Goal: Information Seeking & Learning: Learn about a topic

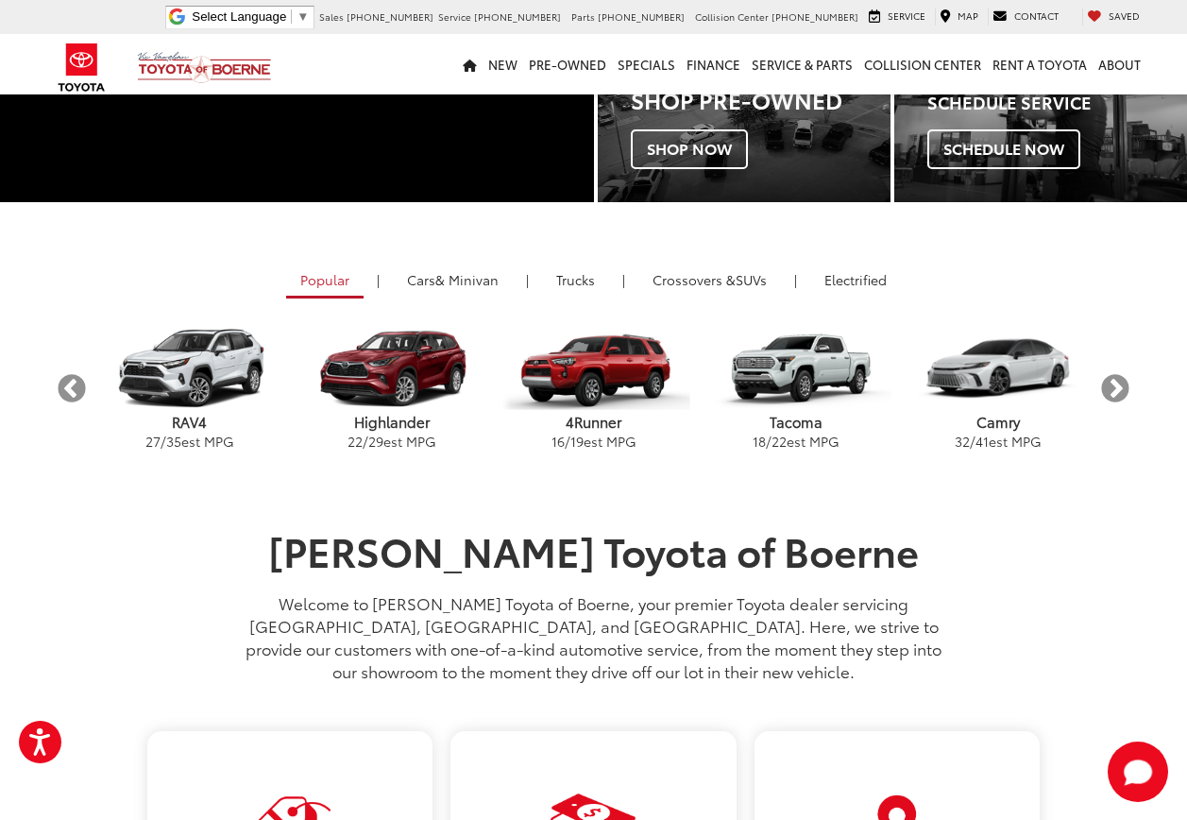
scroll to position [249, 0]
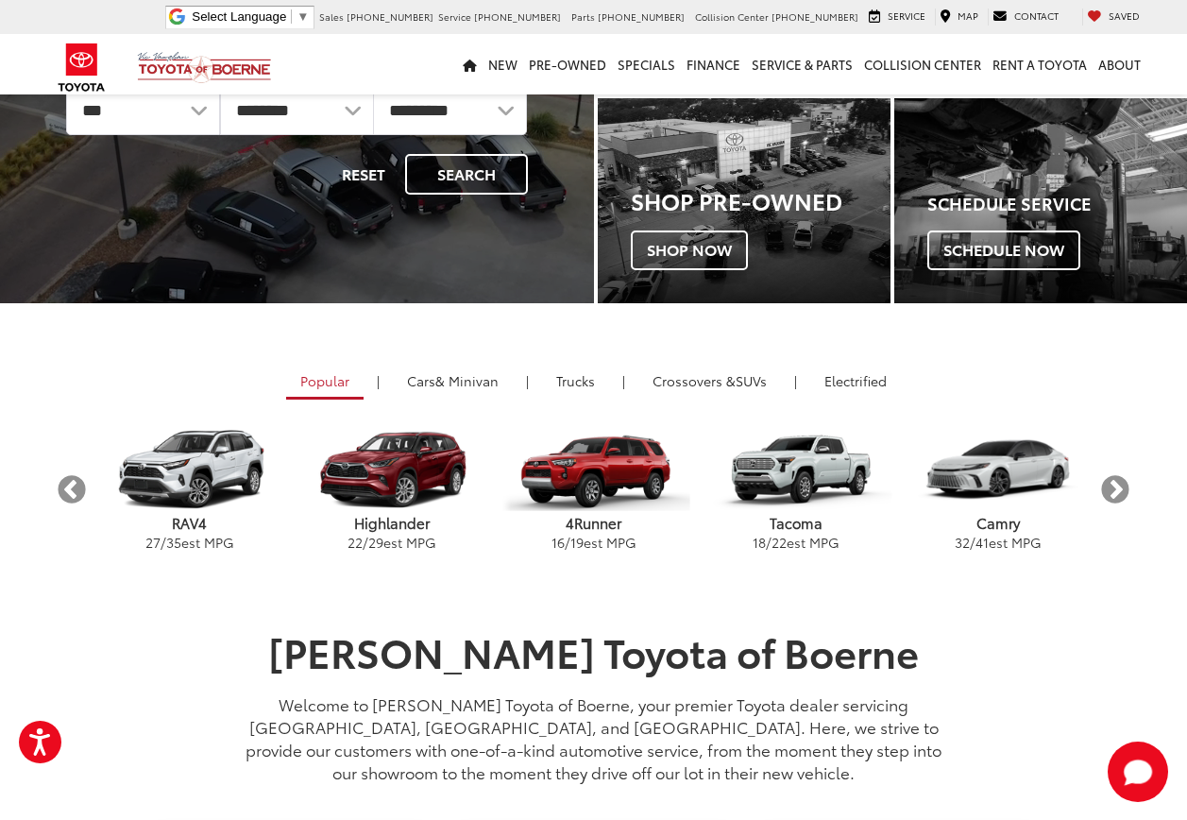
click at [183, 515] on p "RAV4" at bounding box center [190, 523] width 202 height 20
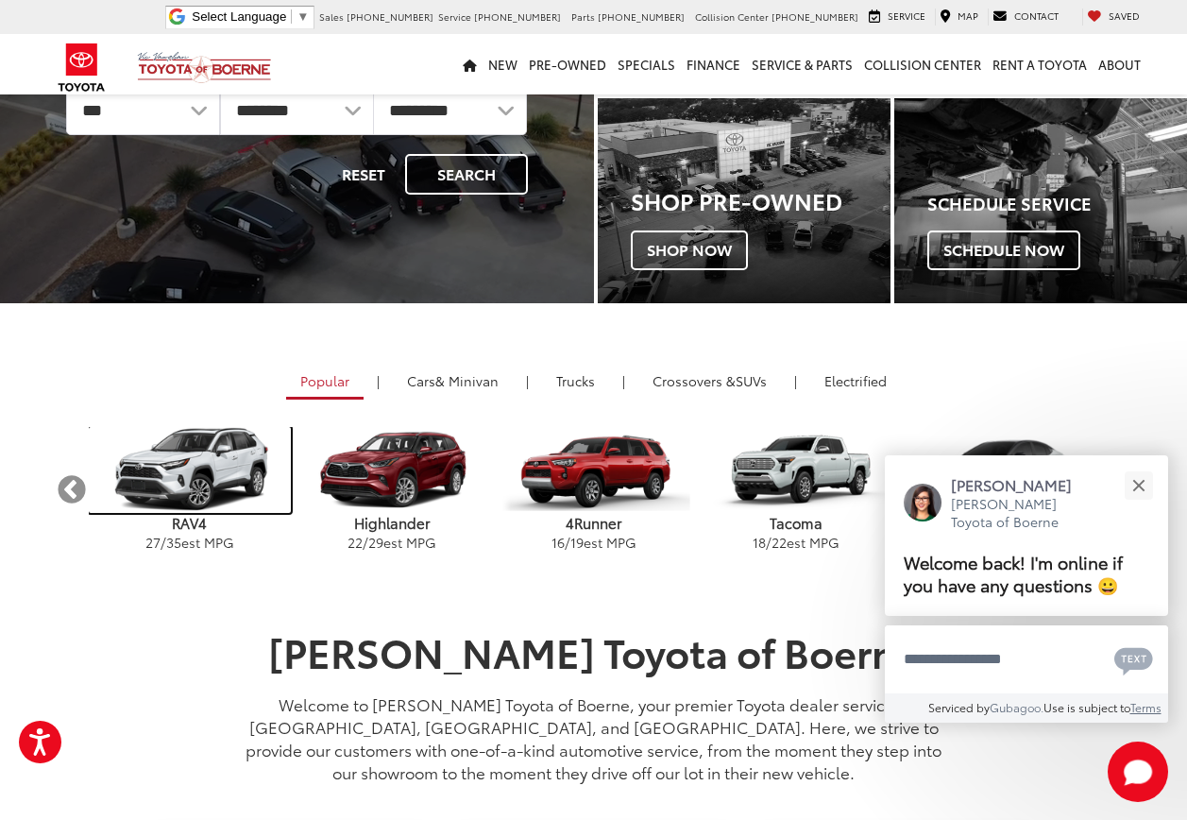
click at [196, 488] on img "carousel" at bounding box center [190, 470] width 202 height 86
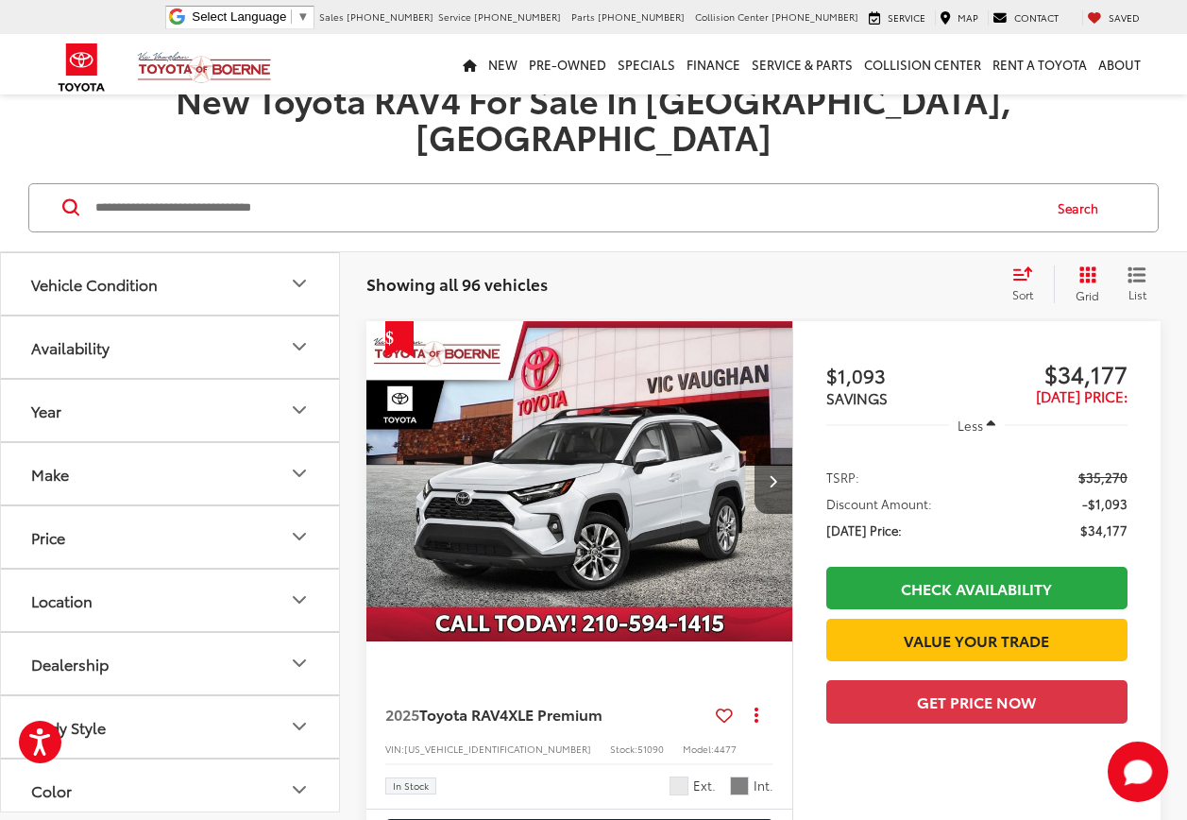
scroll to position [189, 0]
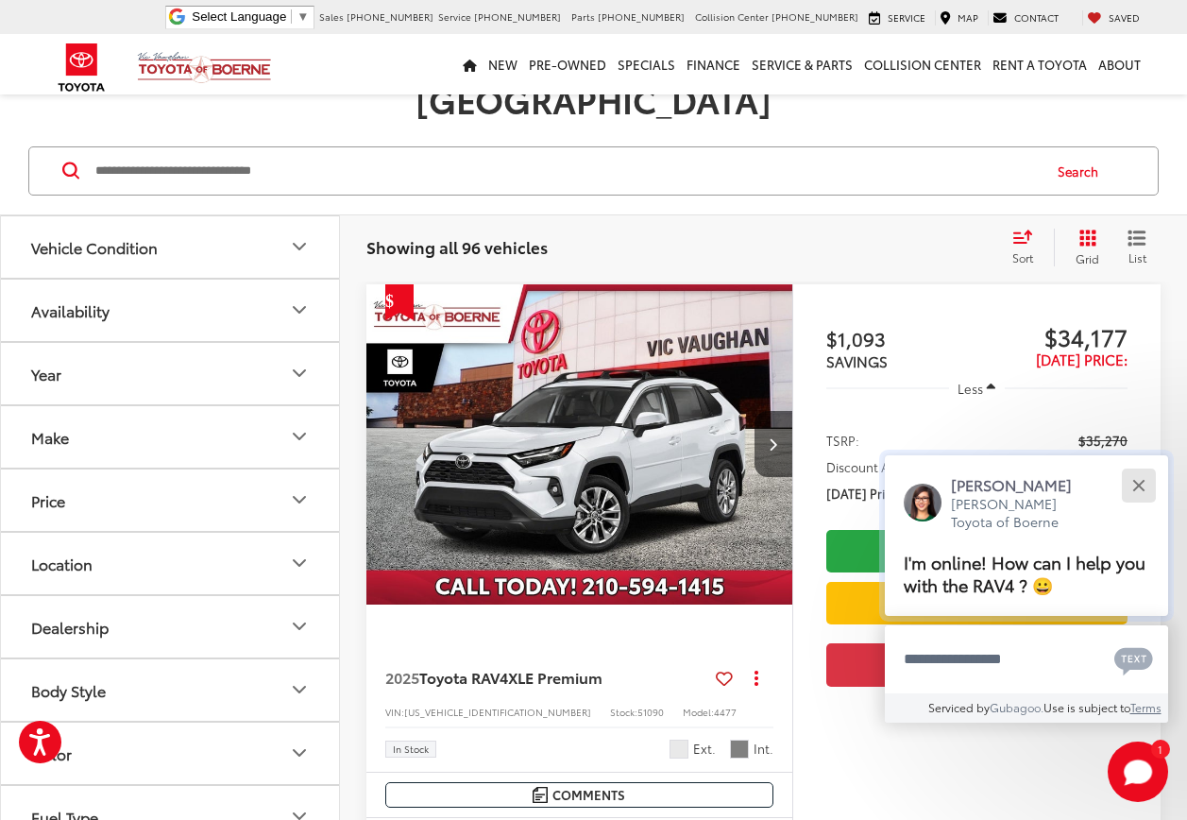
click at [1139, 482] on div "Close" at bounding box center [1138, 485] width 12 height 12
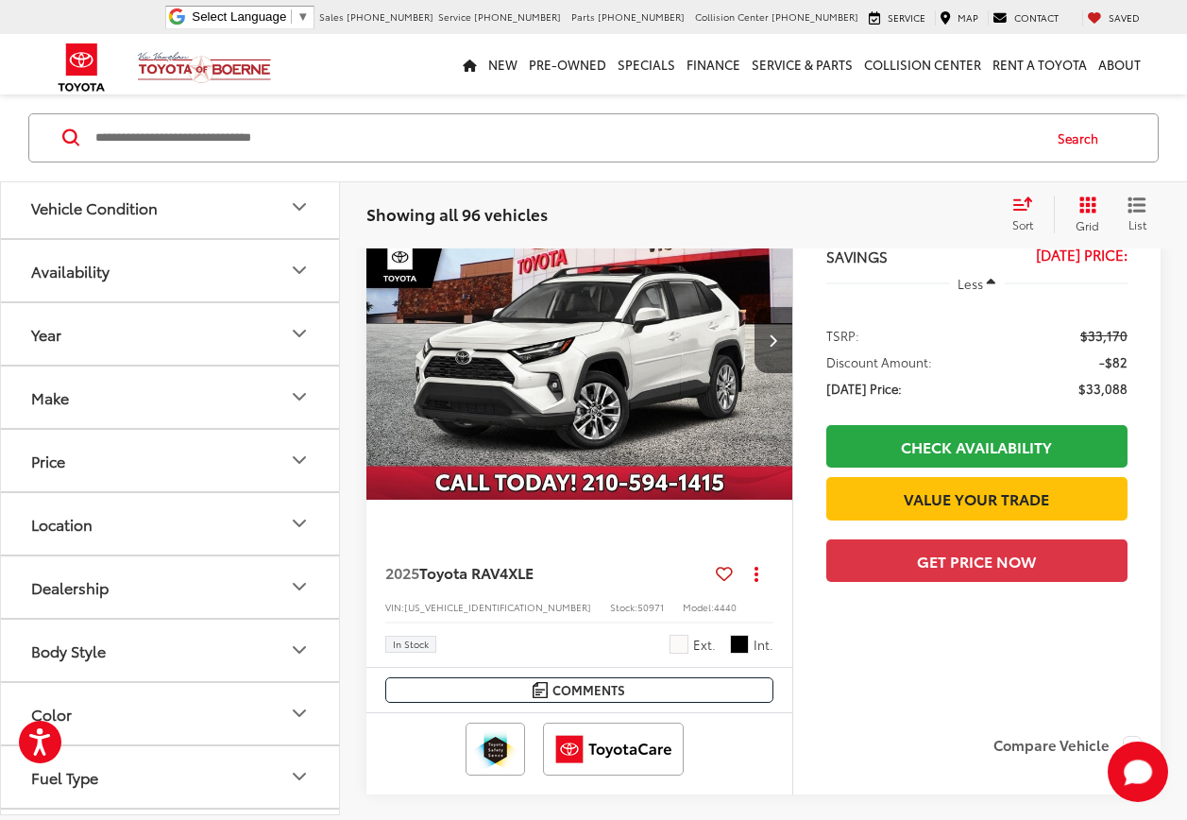
scroll to position [1416, 0]
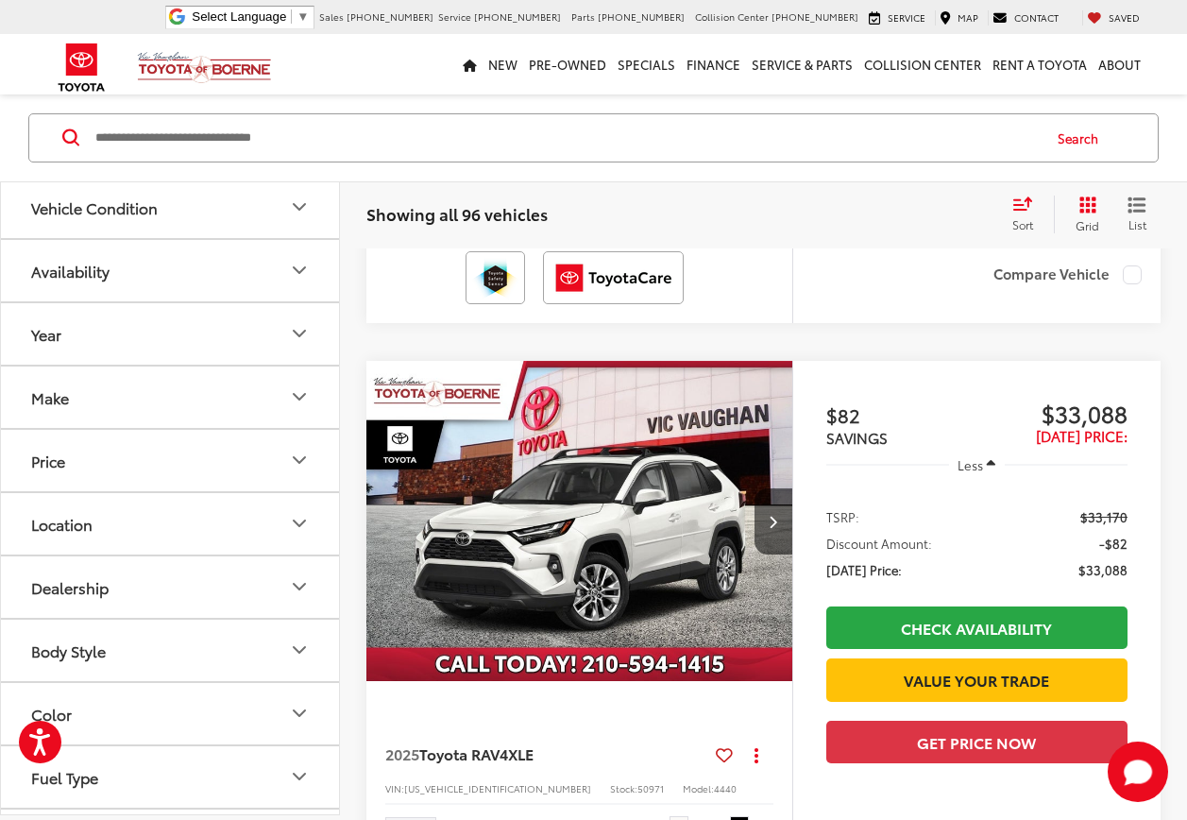
click at [648, 549] on img "2025 Toyota RAV4 XLE 0" at bounding box center [579, 521] width 429 height 321
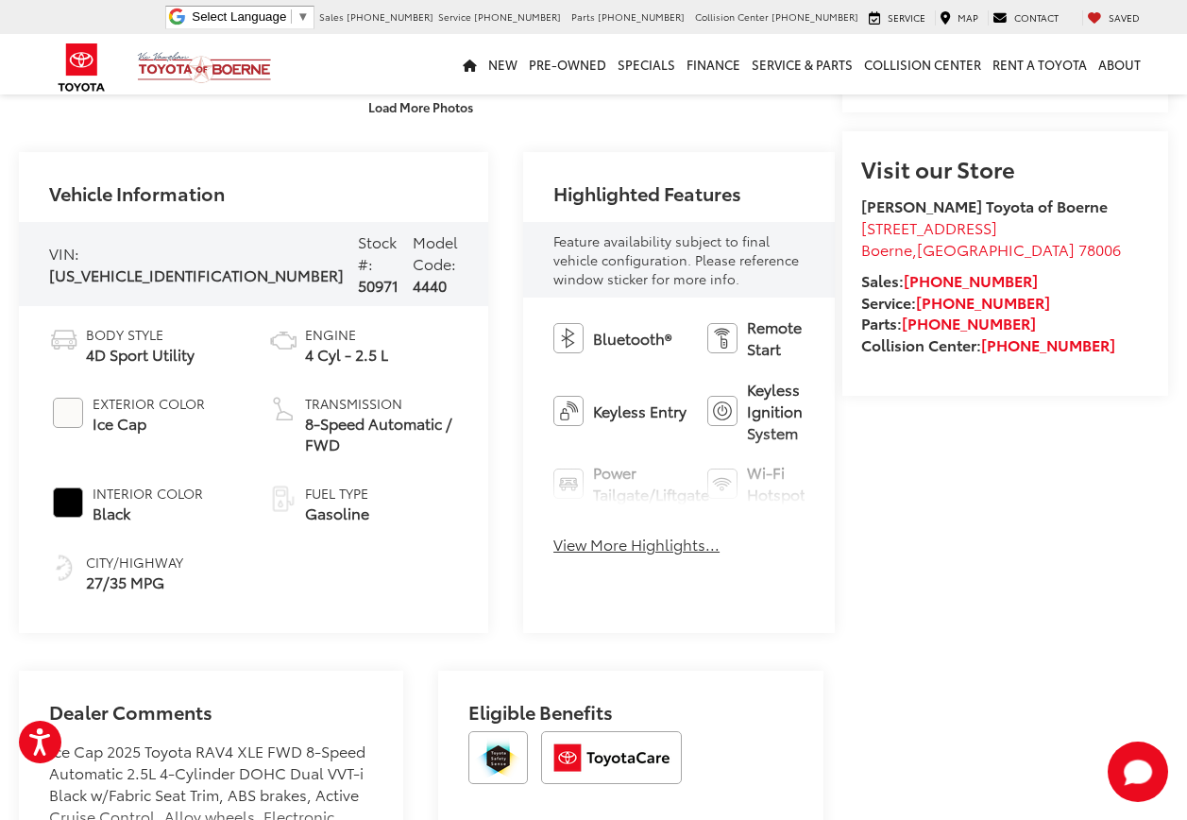
scroll to position [472, 0]
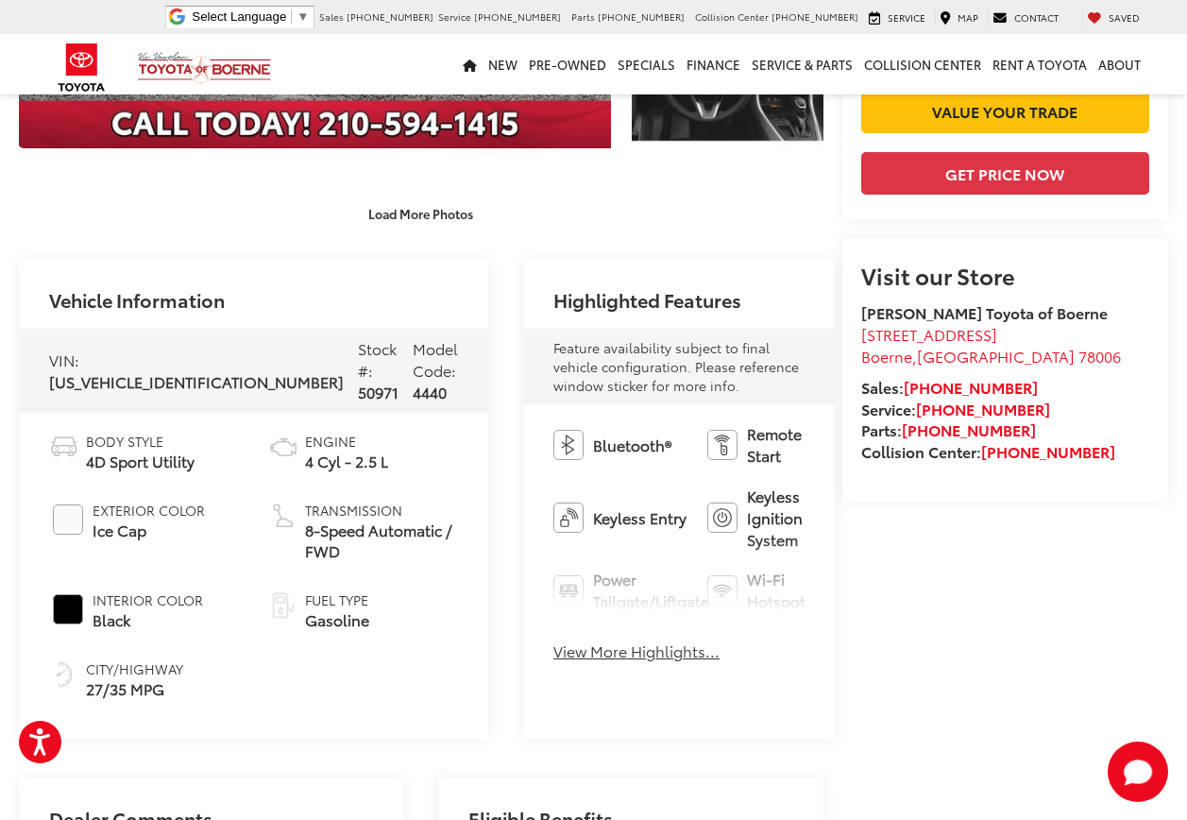
click at [553, 640] on button "View More Highlights..." at bounding box center [636, 651] width 166 height 22
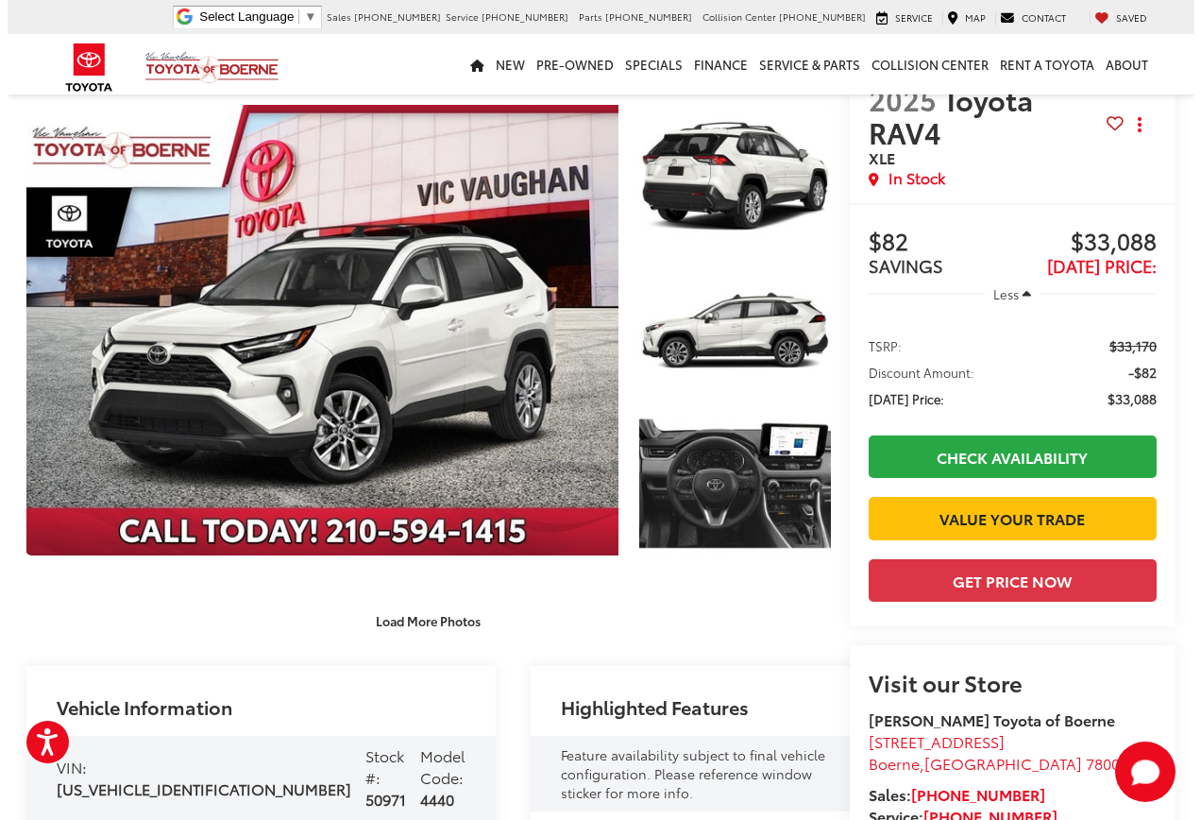
scroll to position [0, 0]
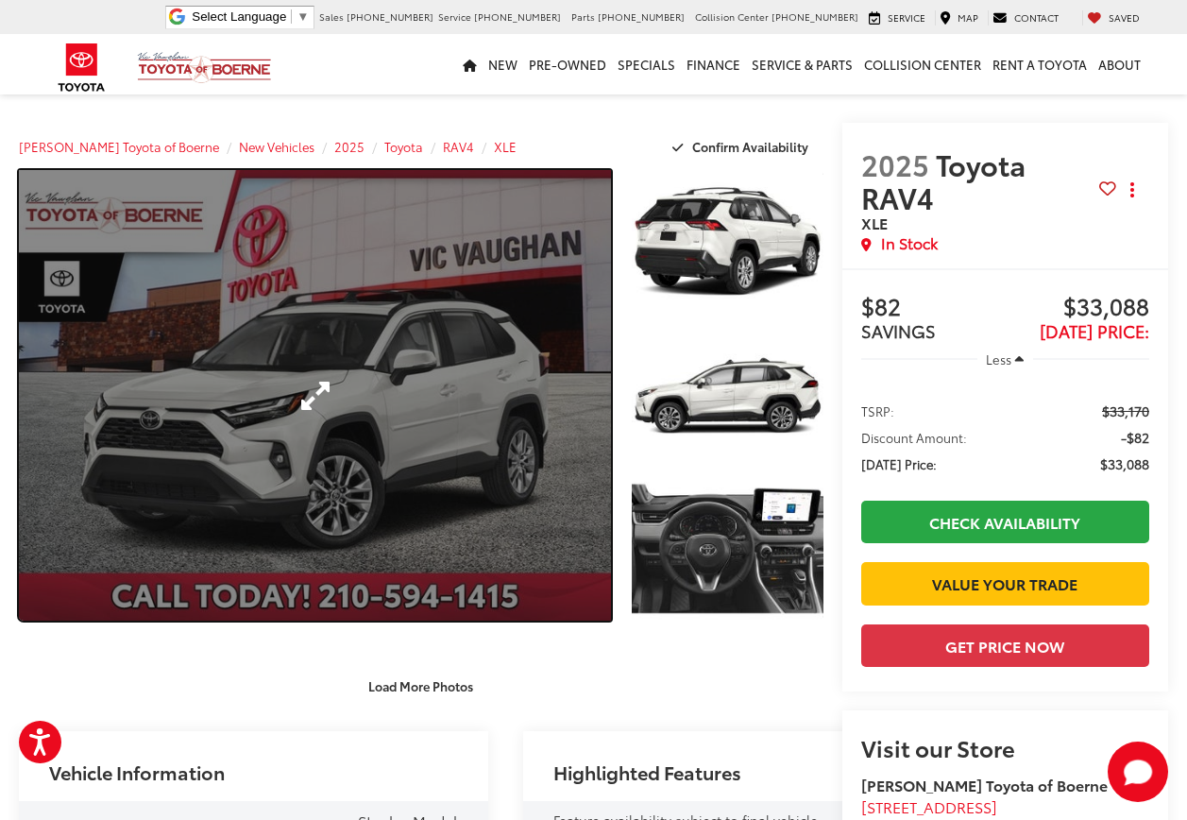
click at [363, 383] on link "Expand Photo 0" at bounding box center [315, 395] width 592 height 450
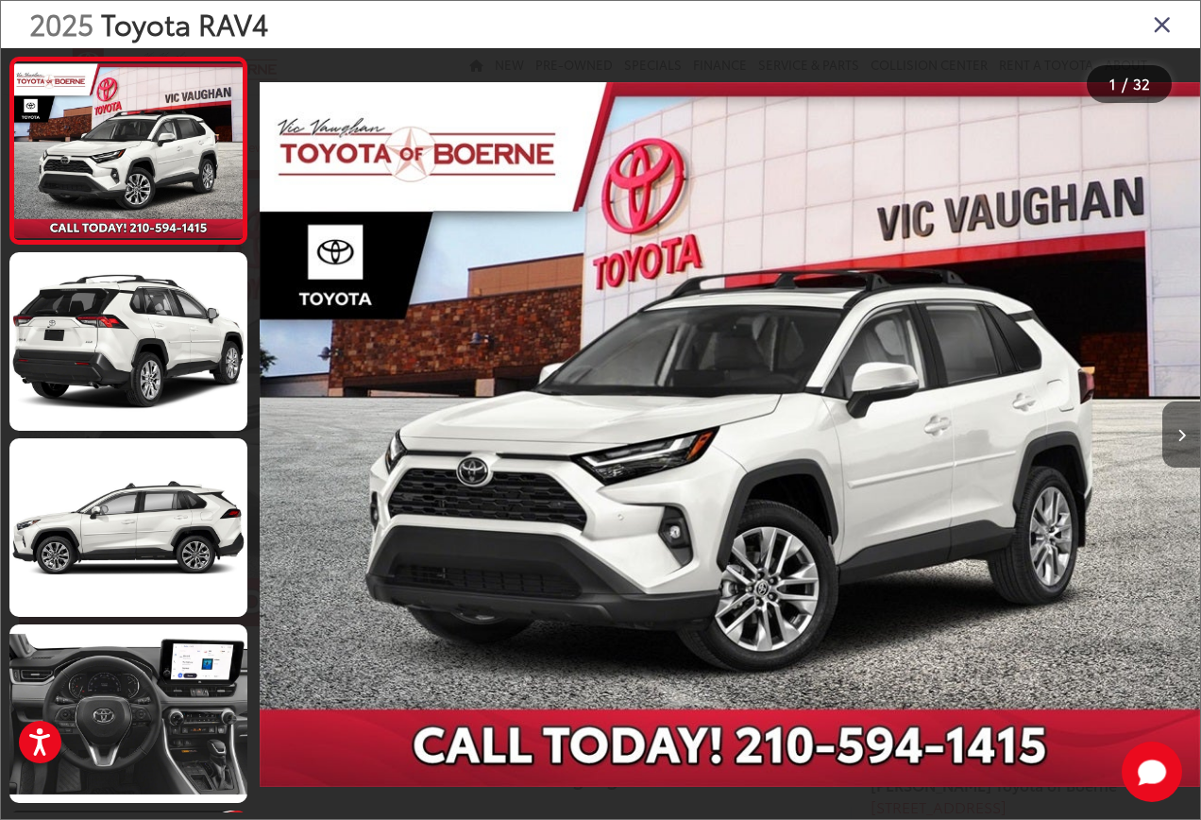
click at [1174, 431] on button "Next image" at bounding box center [1181, 434] width 38 height 66
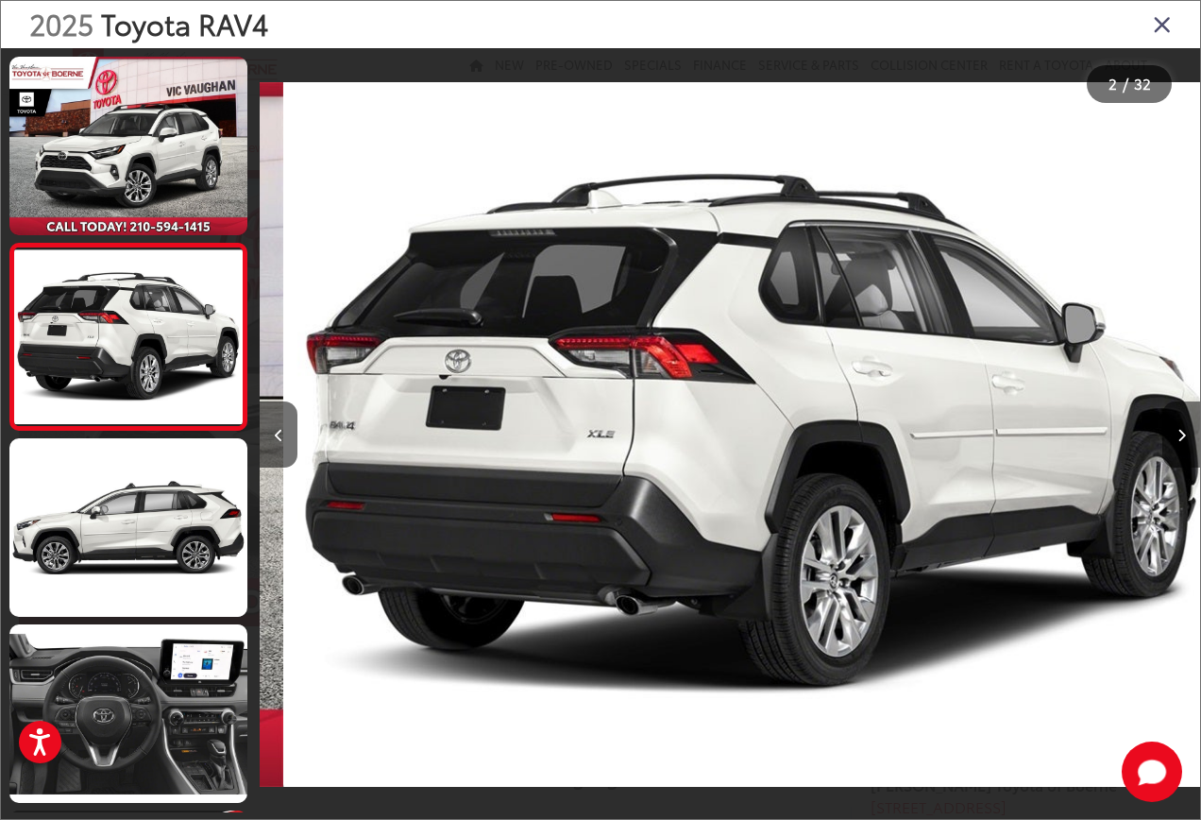
scroll to position [0, 940]
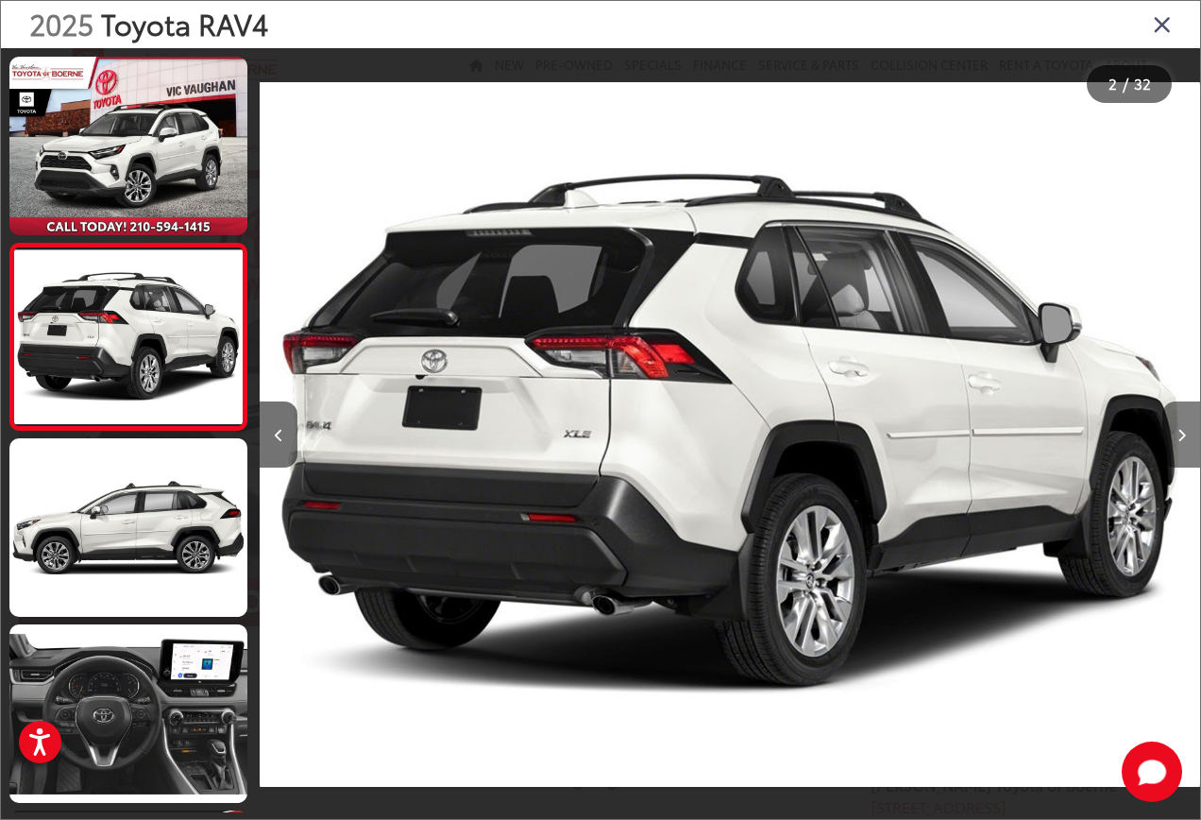
click at [1174, 431] on button "Next image" at bounding box center [1181, 434] width 38 height 66
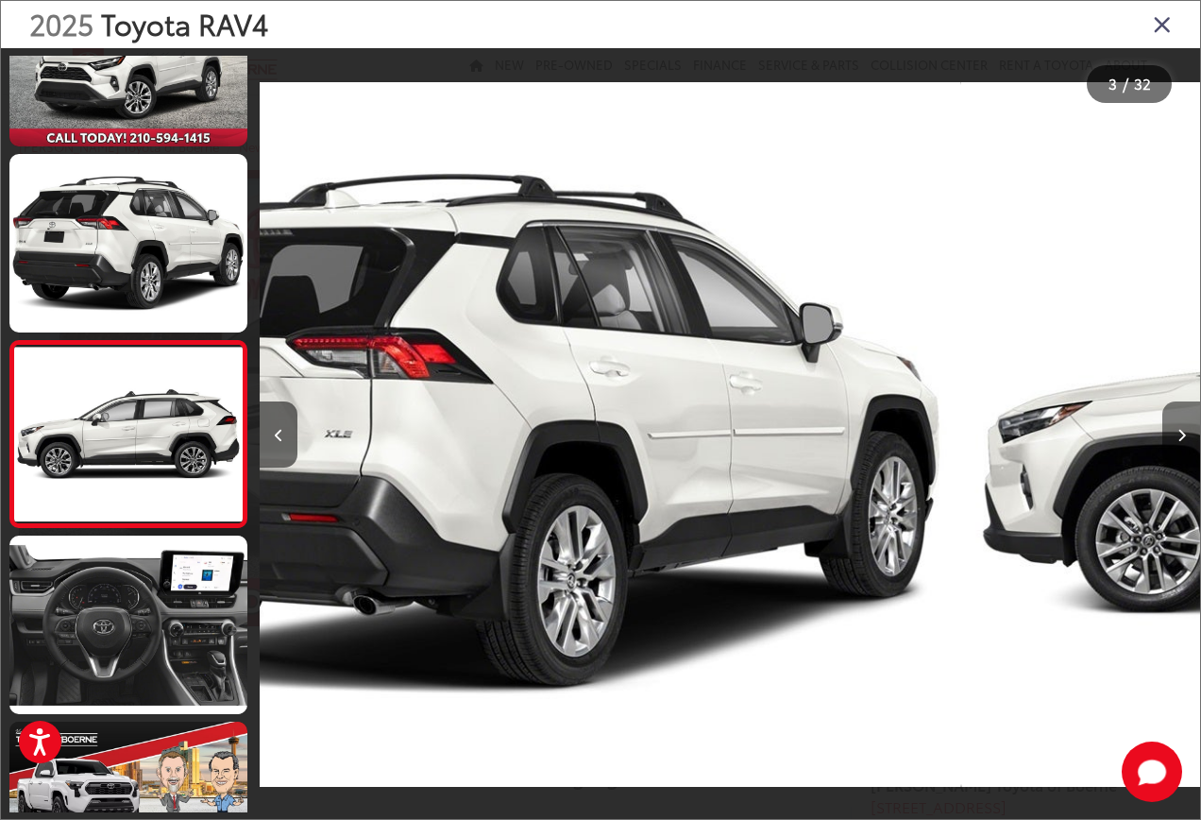
scroll to position [144, 0]
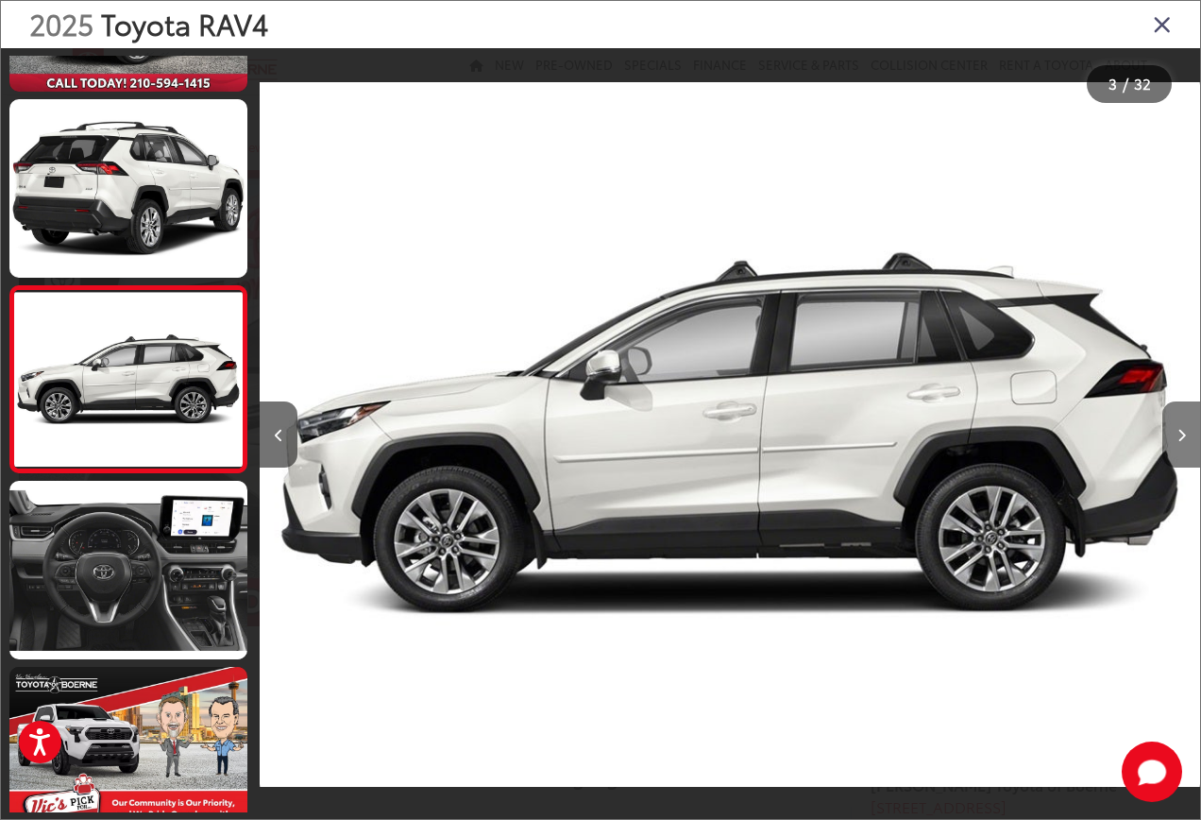
click at [1174, 432] on button "Next image" at bounding box center [1181, 434] width 38 height 66
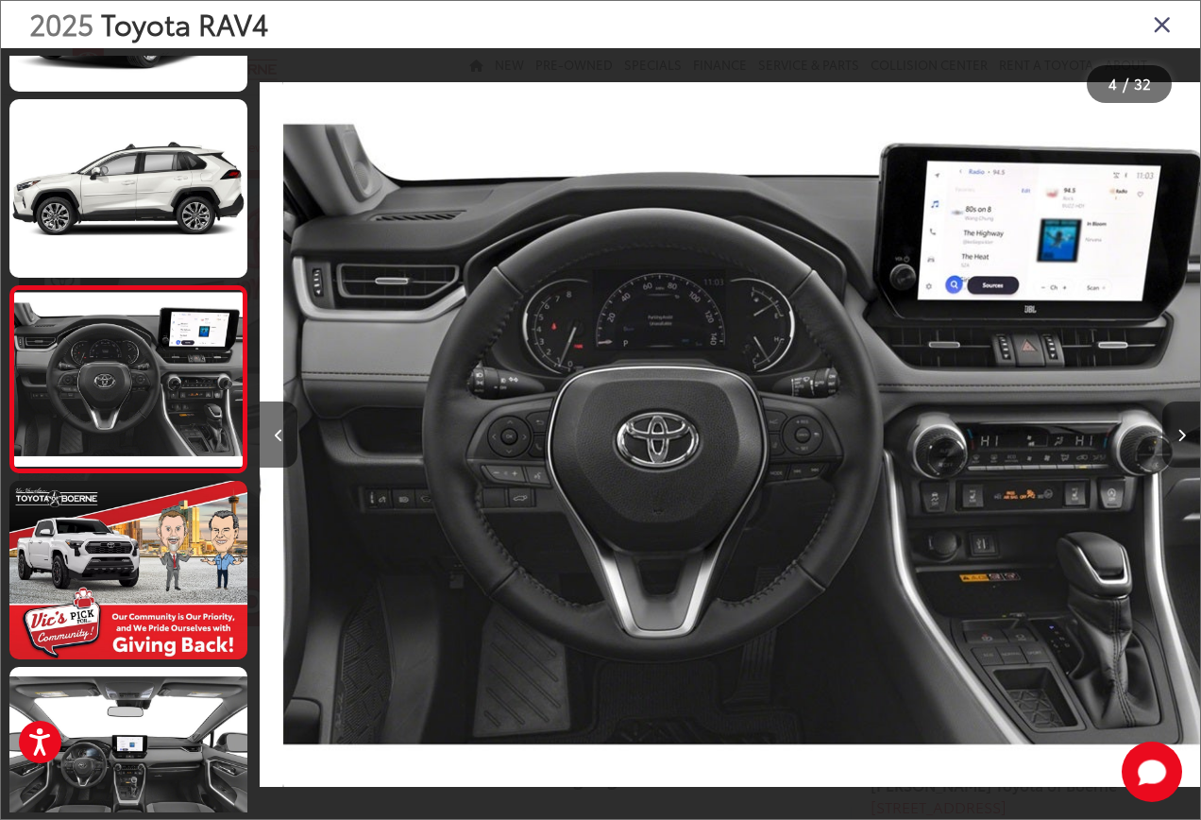
scroll to position [0, 2821]
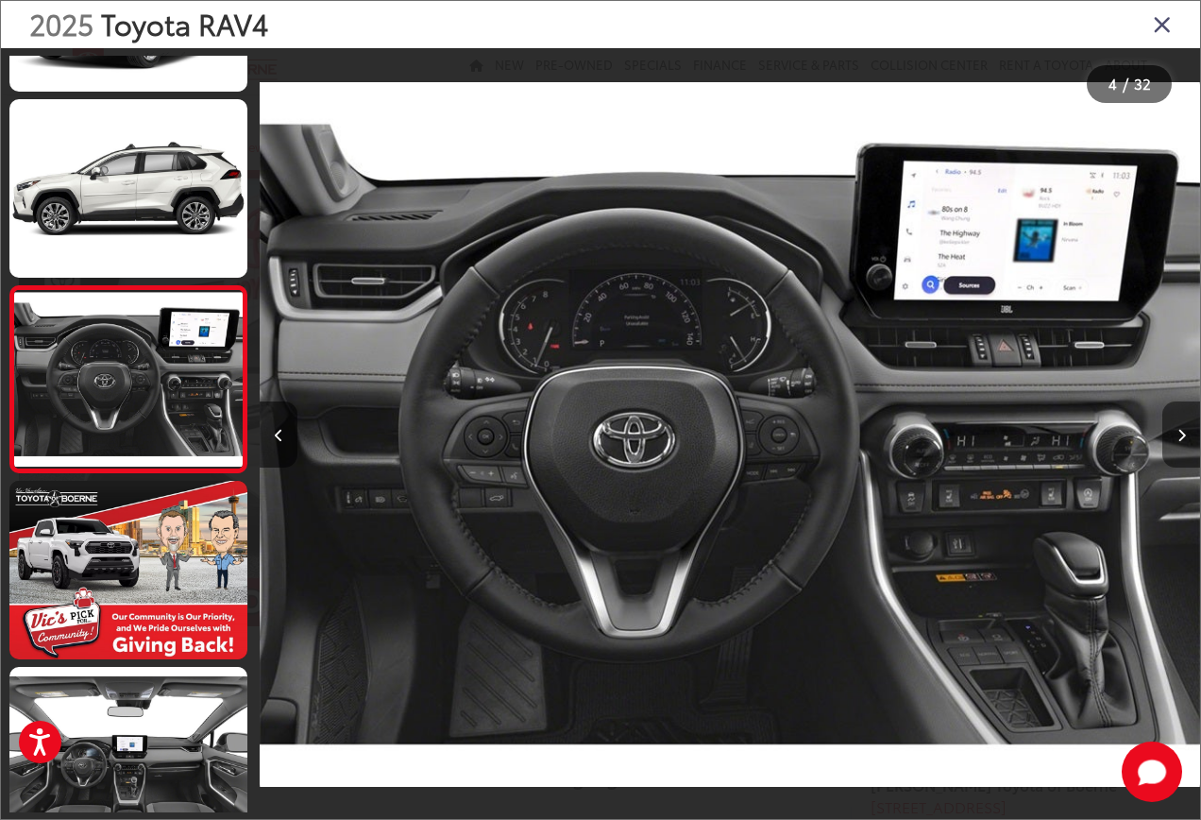
click at [1174, 432] on button "Next image" at bounding box center [1181, 434] width 38 height 66
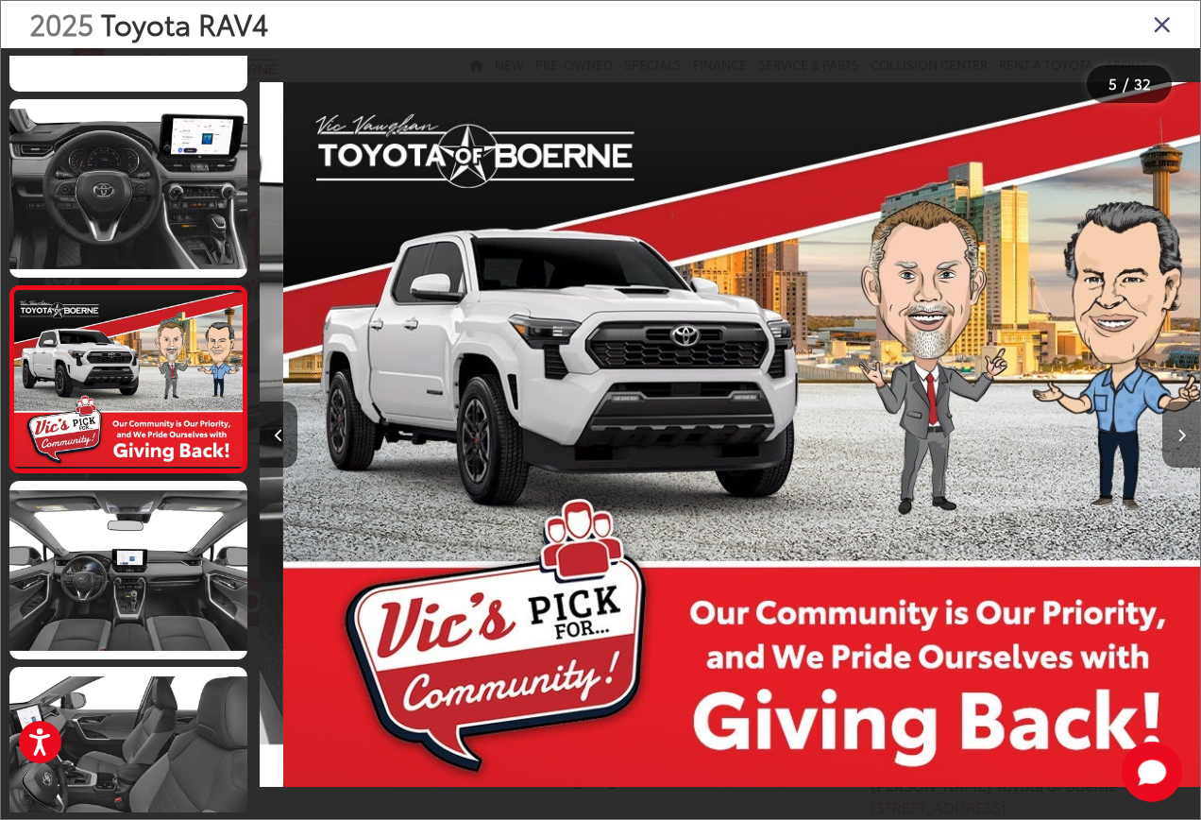
scroll to position [0, 3761]
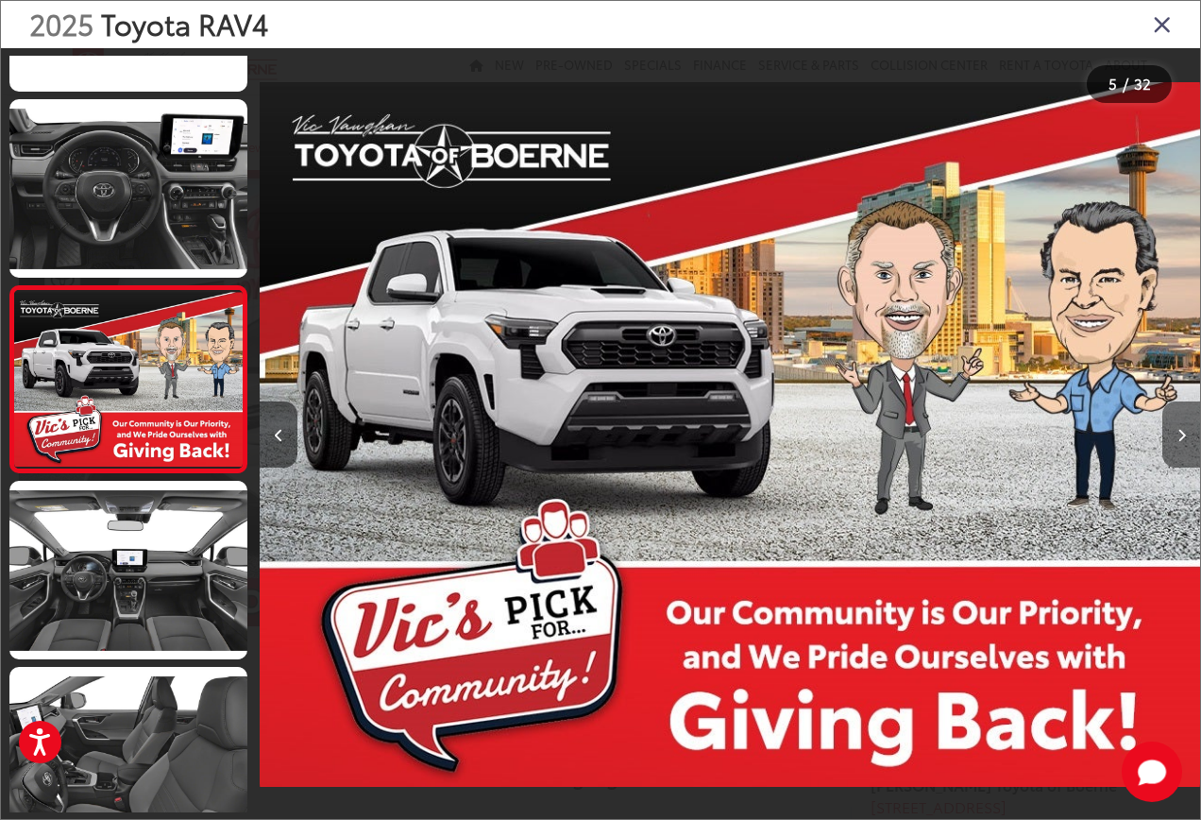
click at [1183, 439] on icon "Next image" at bounding box center [1181, 435] width 8 height 13
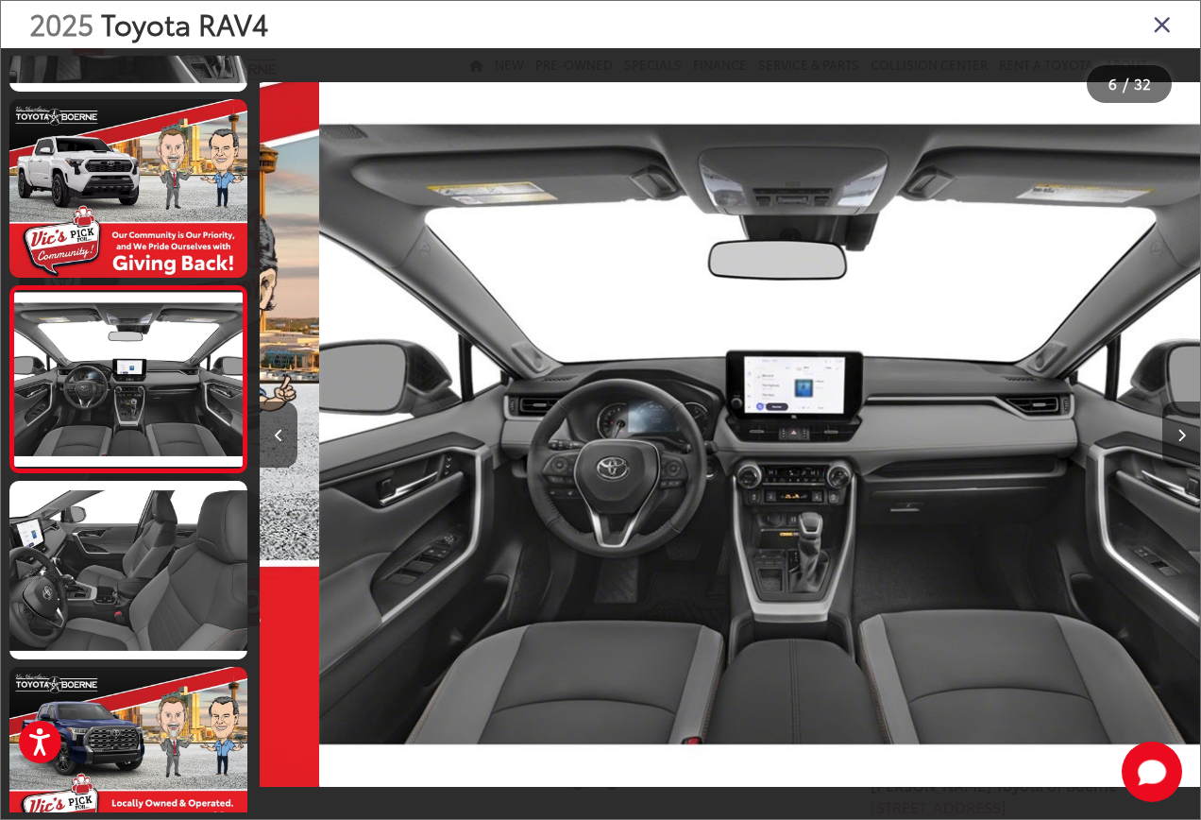
scroll to position [0, 4702]
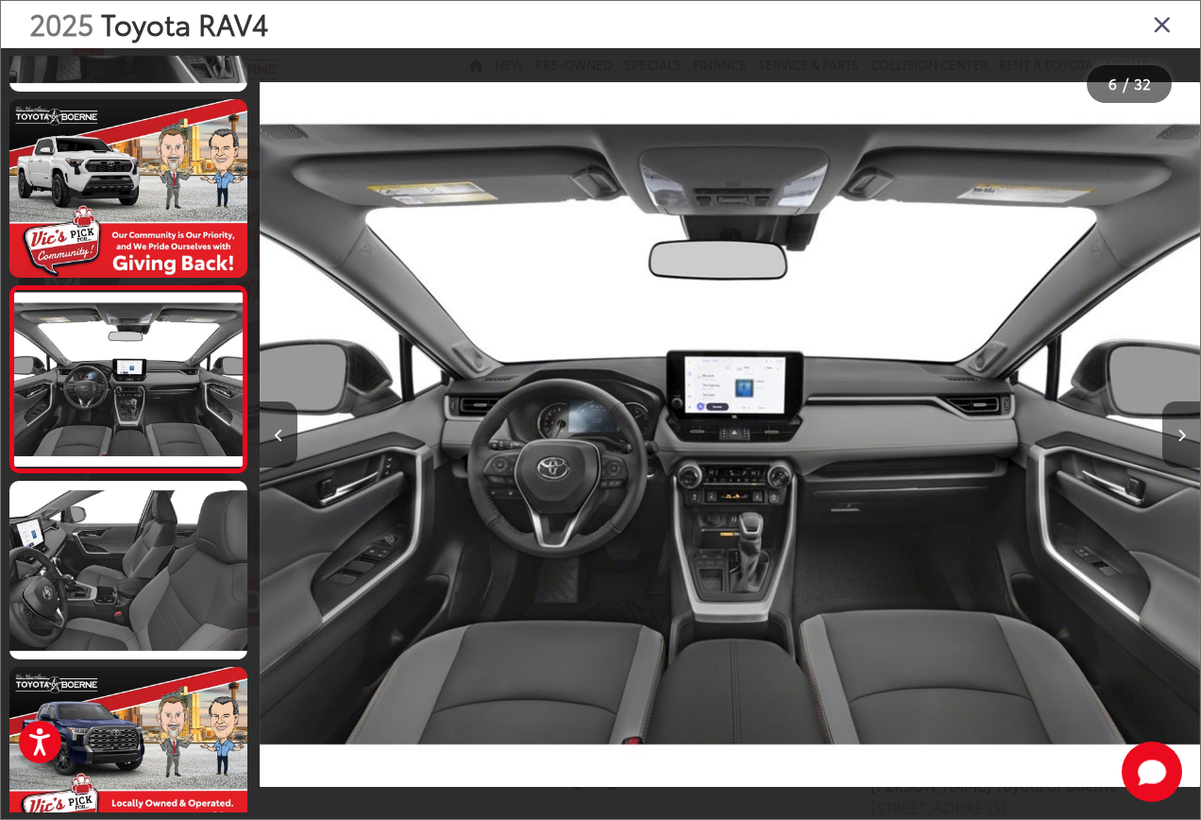
click at [1183, 439] on icon "Next image" at bounding box center [1181, 435] width 8 height 13
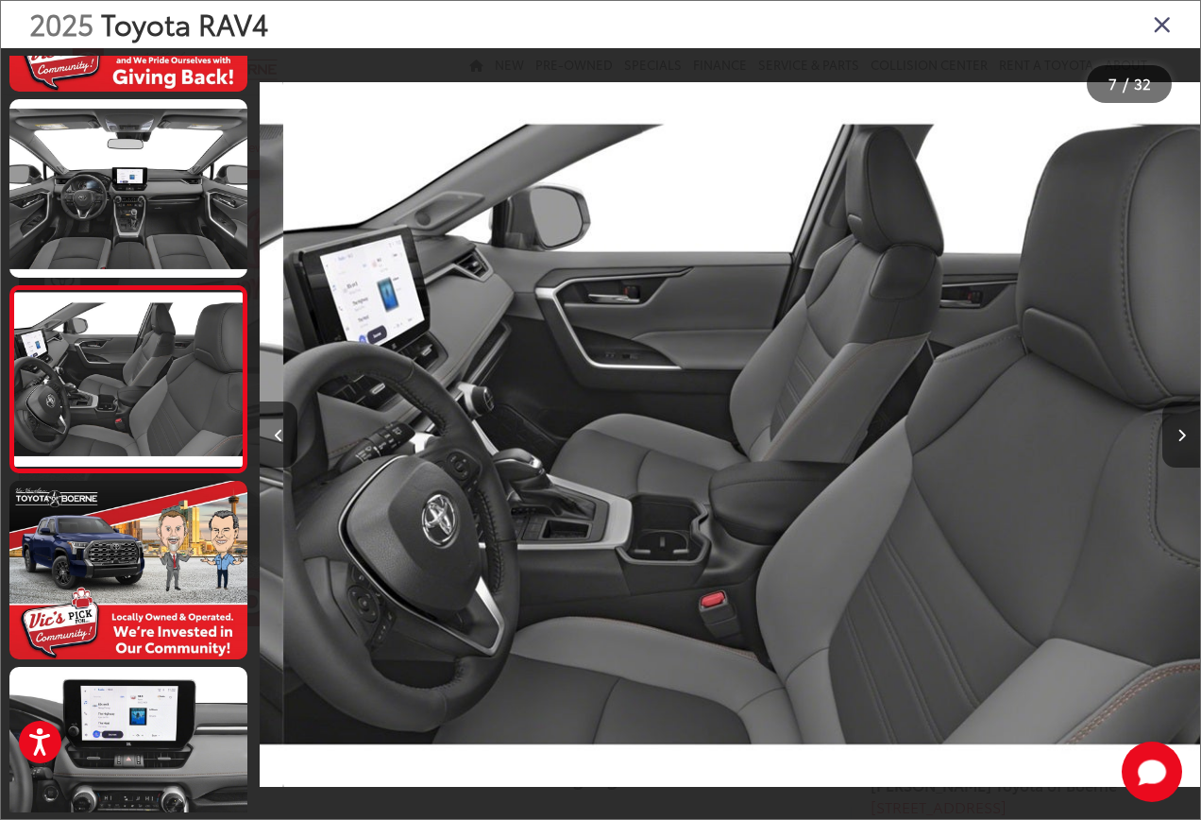
scroll to position [0, 5642]
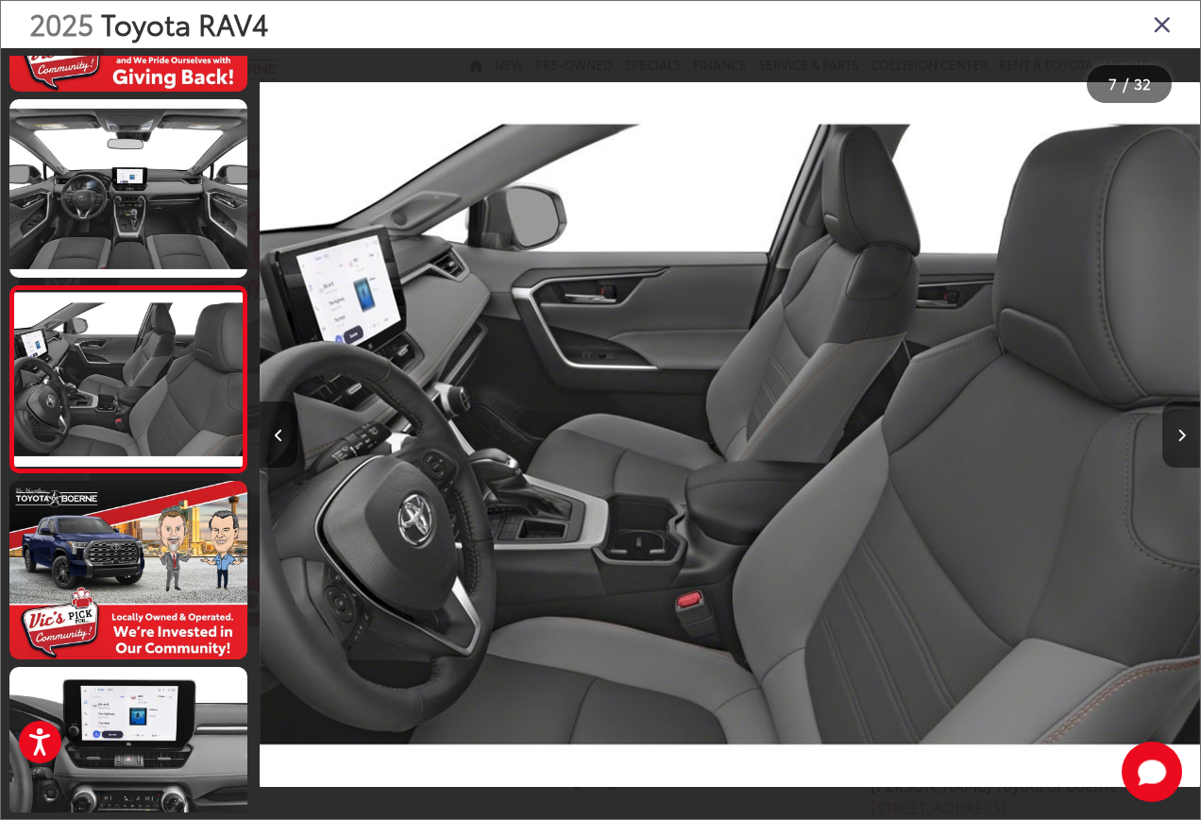
click at [1183, 439] on icon "Next image" at bounding box center [1181, 435] width 8 height 13
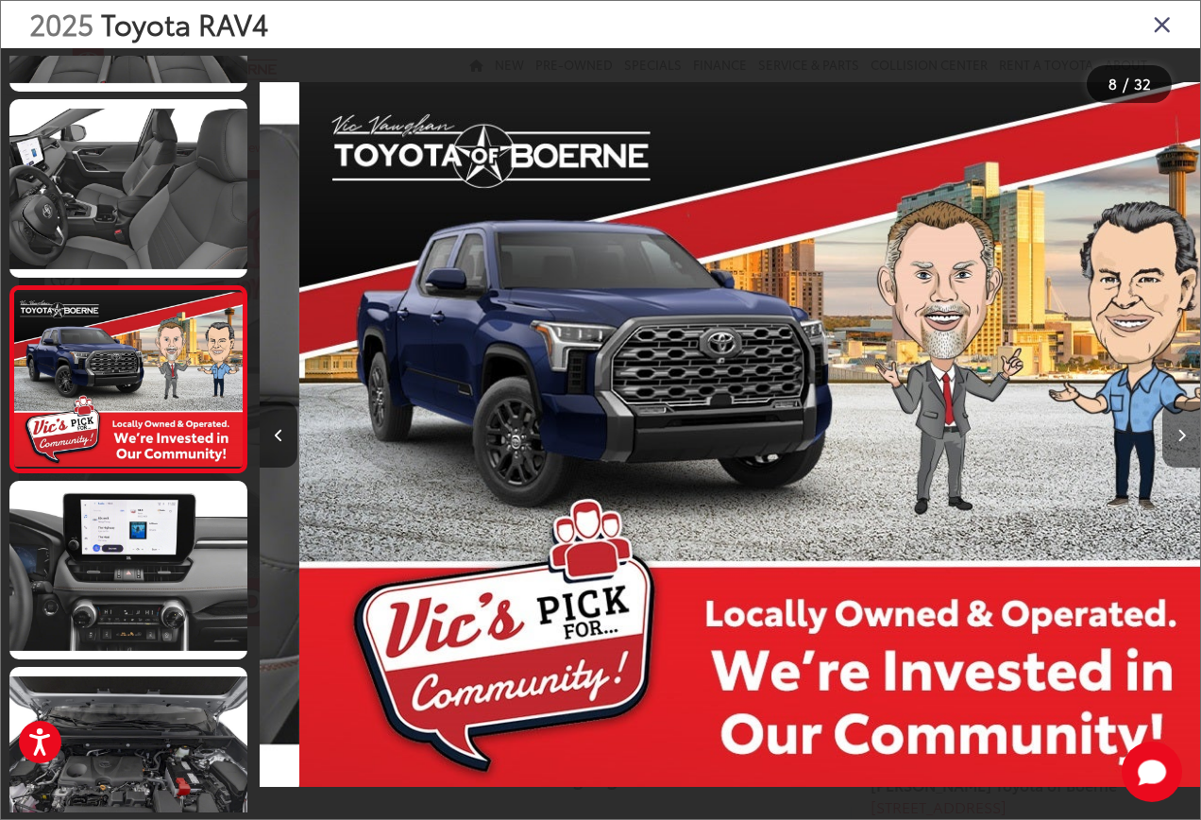
scroll to position [0, 6583]
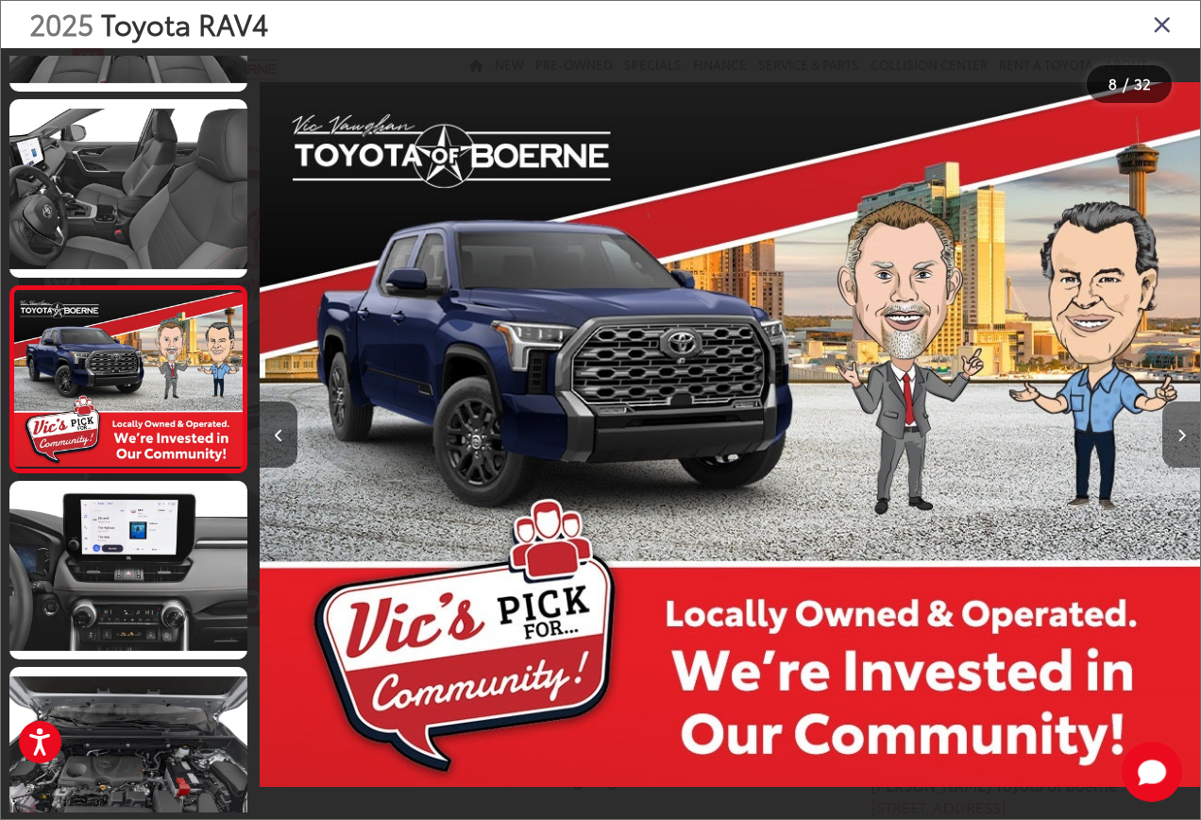
click at [1184, 438] on icon "Next image" at bounding box center [1181, 435] width 8 height 13
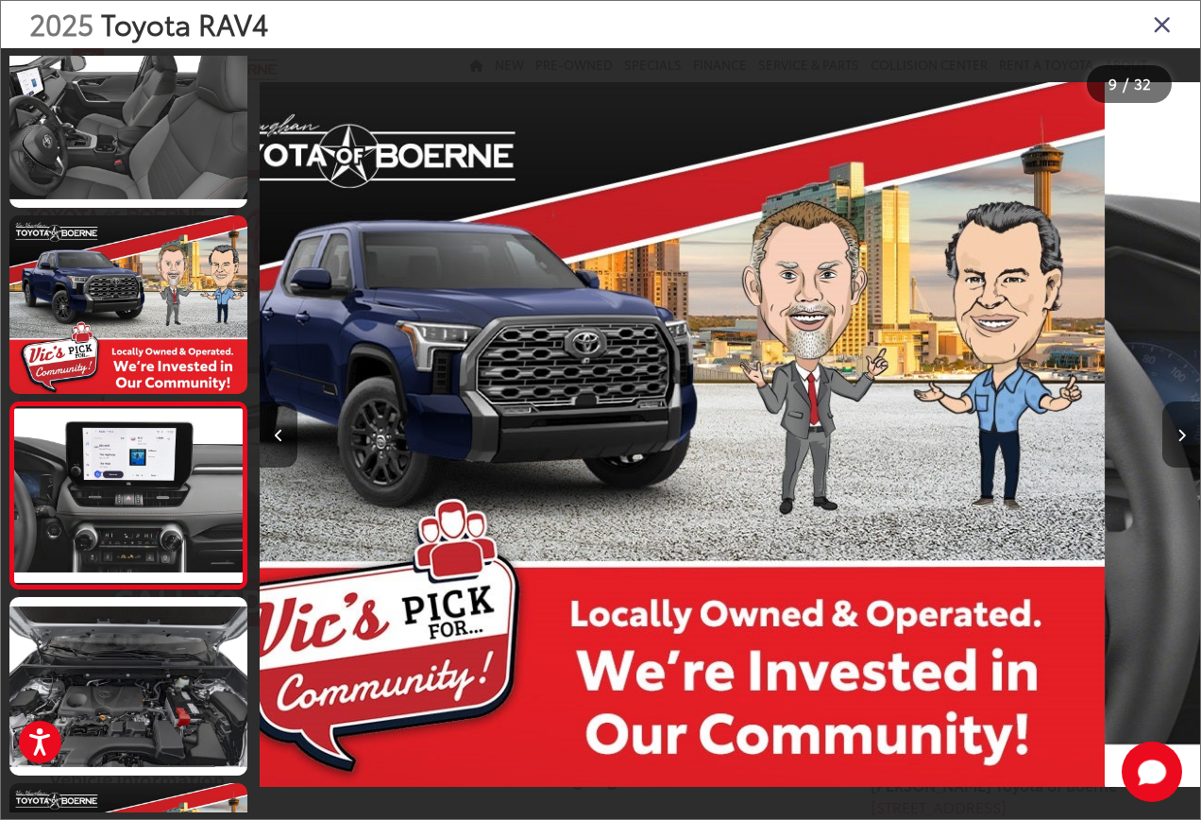
scroll to position [0, 0]
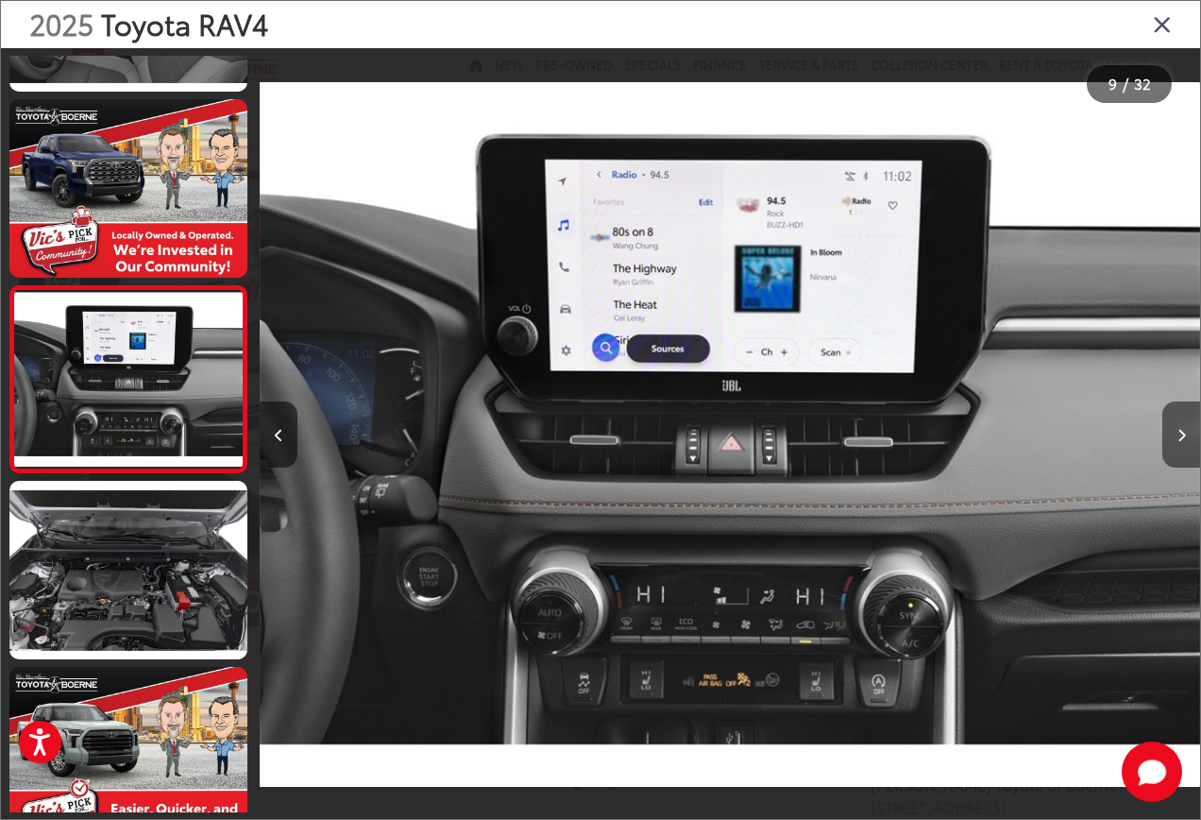
click at [1184, 438] on icon "Next image" at bounding box center [1181, 435] width 8 height 13
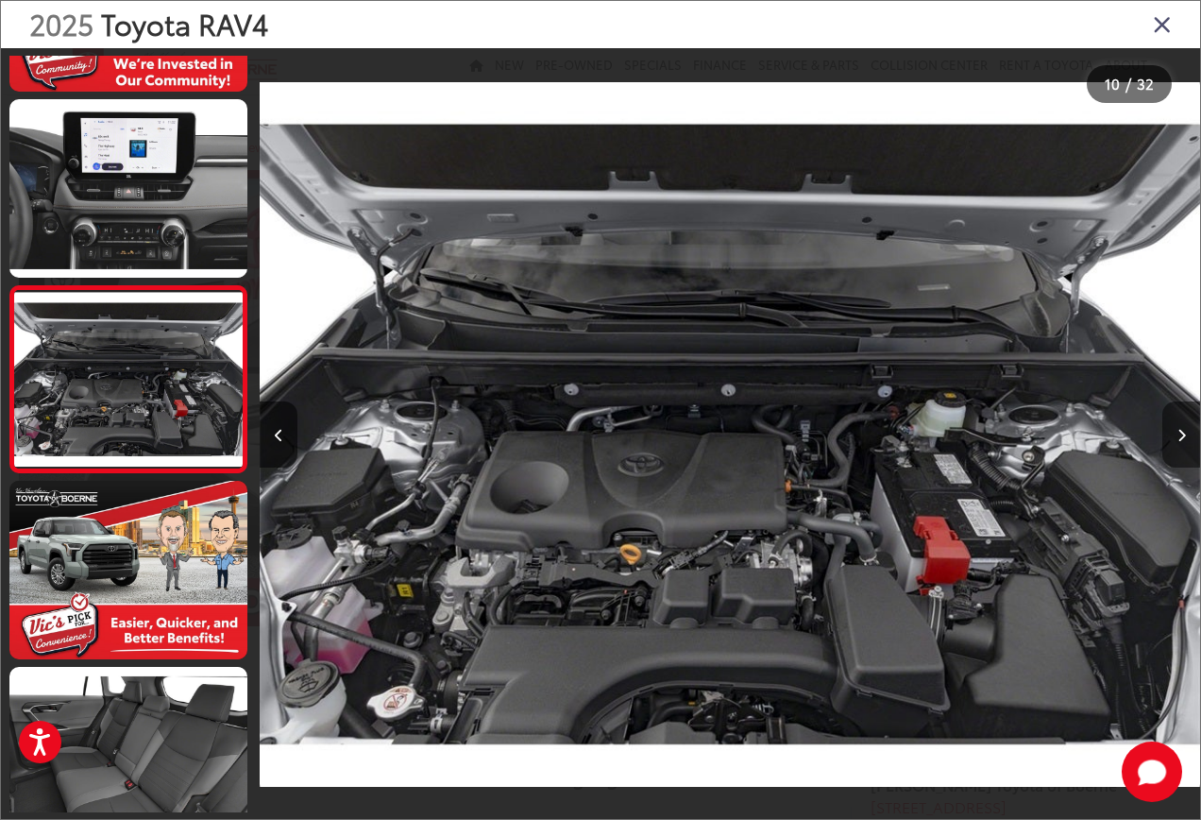
click at [1184, 438] on icon "Next image" at bounding box center [1181, 435] width 8 height 13
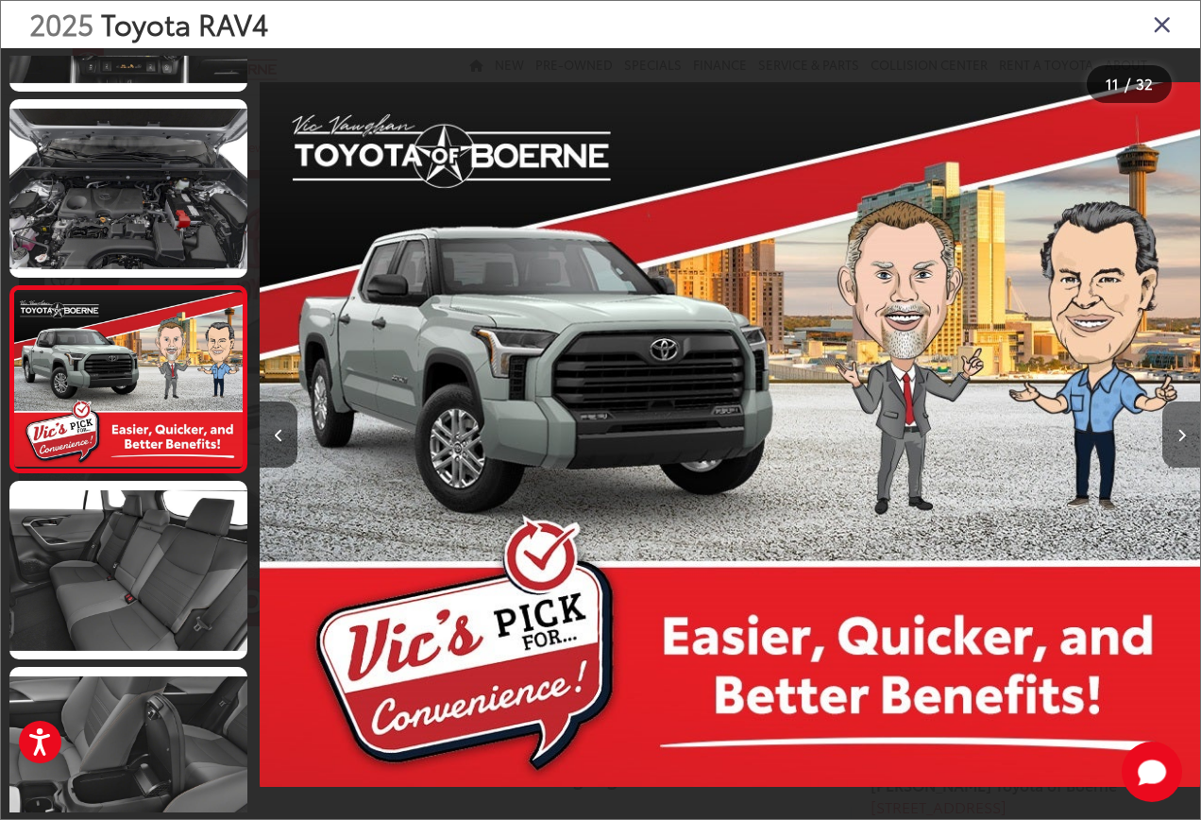
click at [1184, 438] on icon "Next image" at bounding box center [1181, 435] width 8 height 13
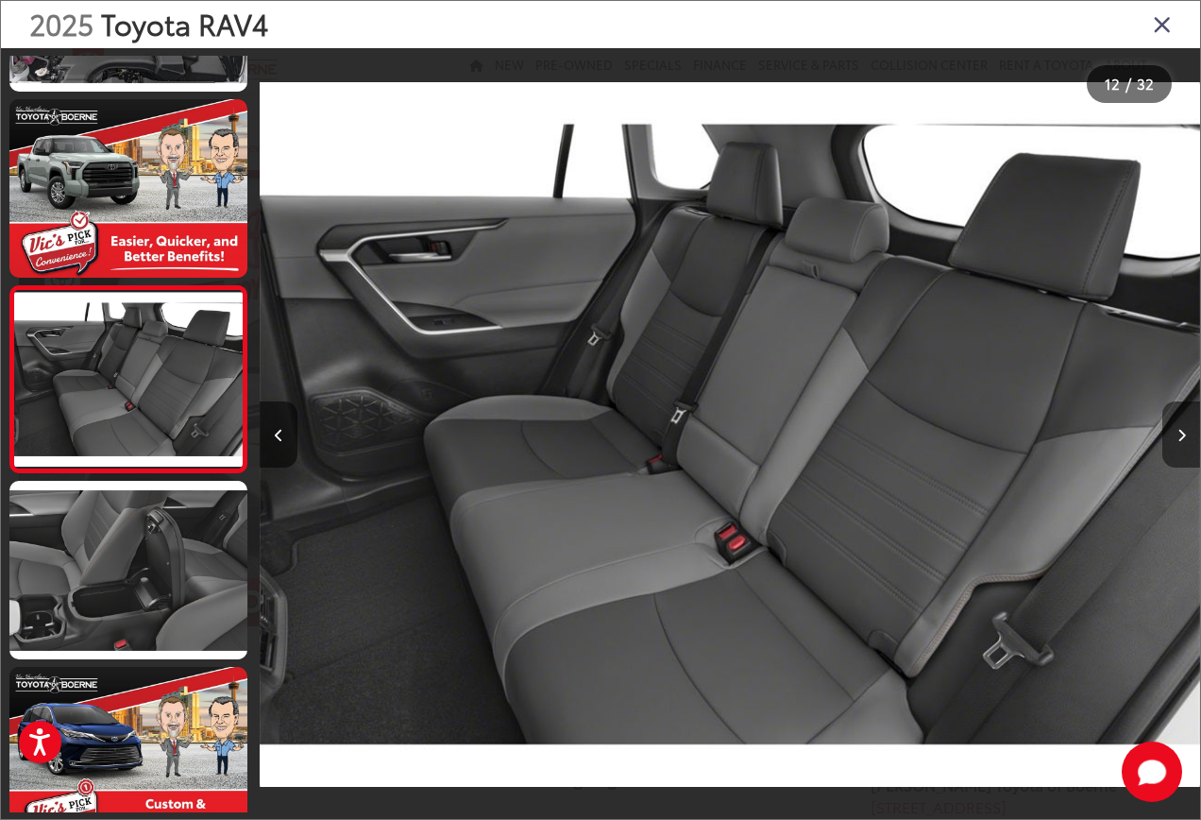
click at [1184, 438] on icon "Next image" at bounding box center [1181, 435] width 8 height 13
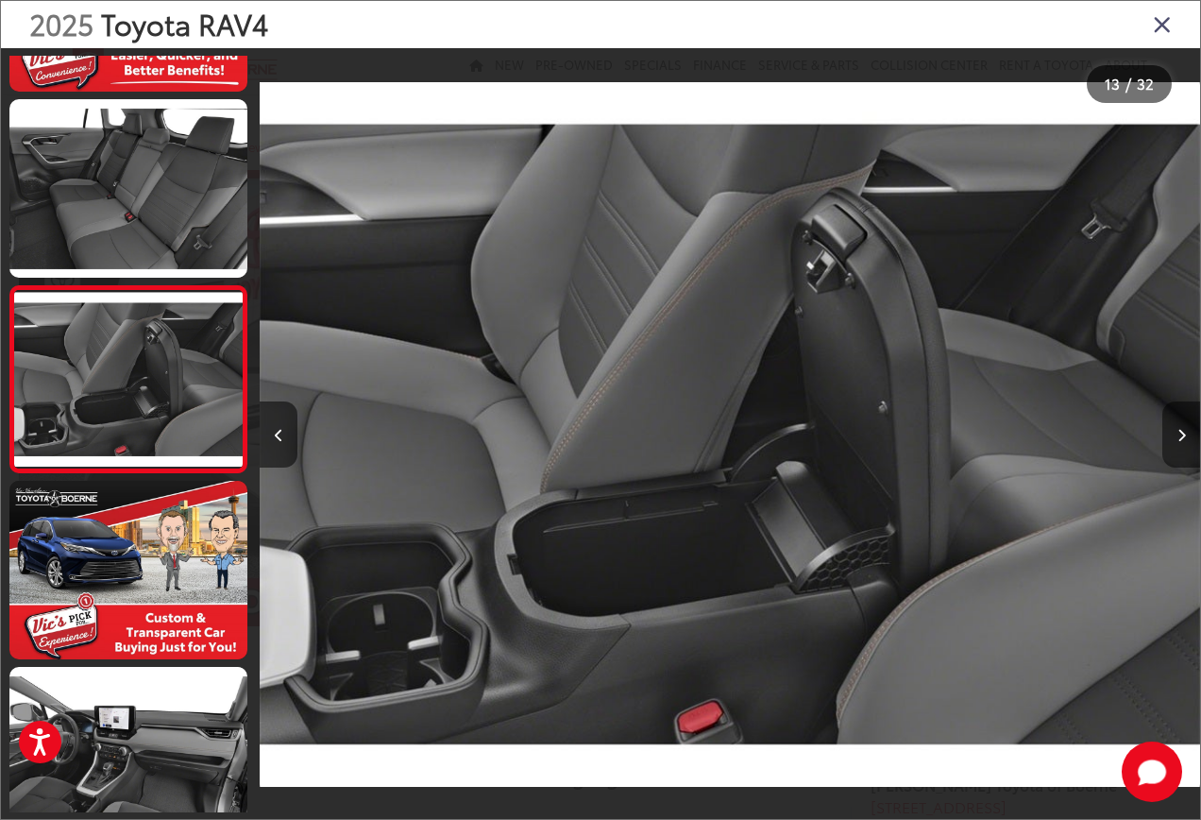
click at [1184, 438] on icon "Next image" at bounding box center [1181, 435] width 8 height 13
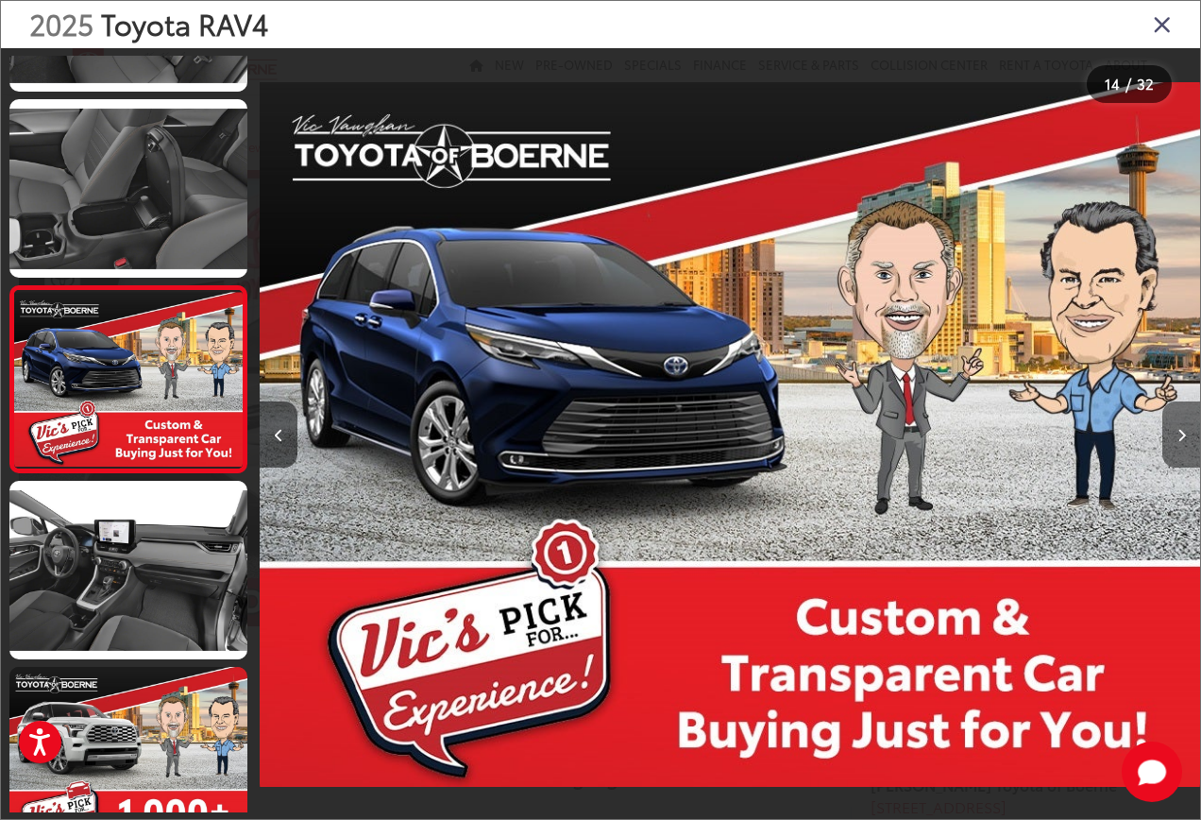
click at [1184, 438] on icon "Next image" at bounding box center [1181, 435] width 8 height 13
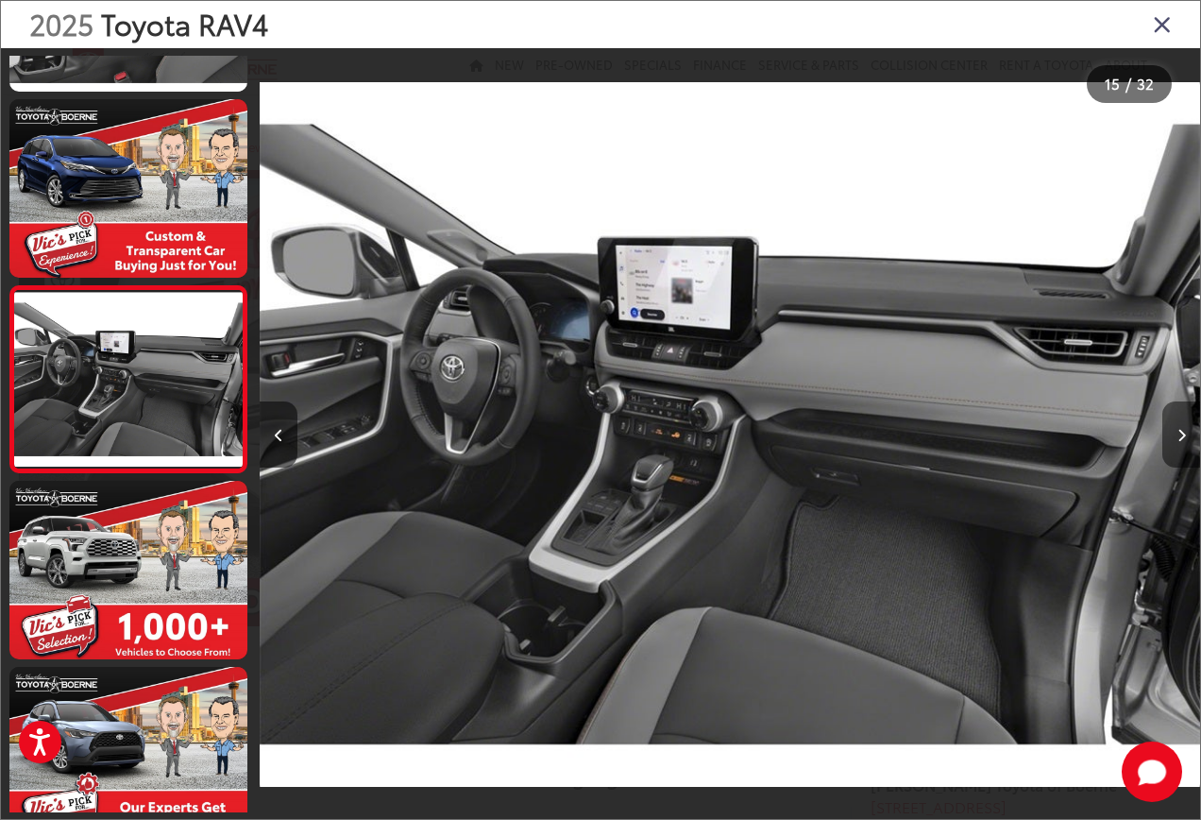
click at [1184, 438] on icon "Next image" at bounding box center [1181, 435] width 8 height 13
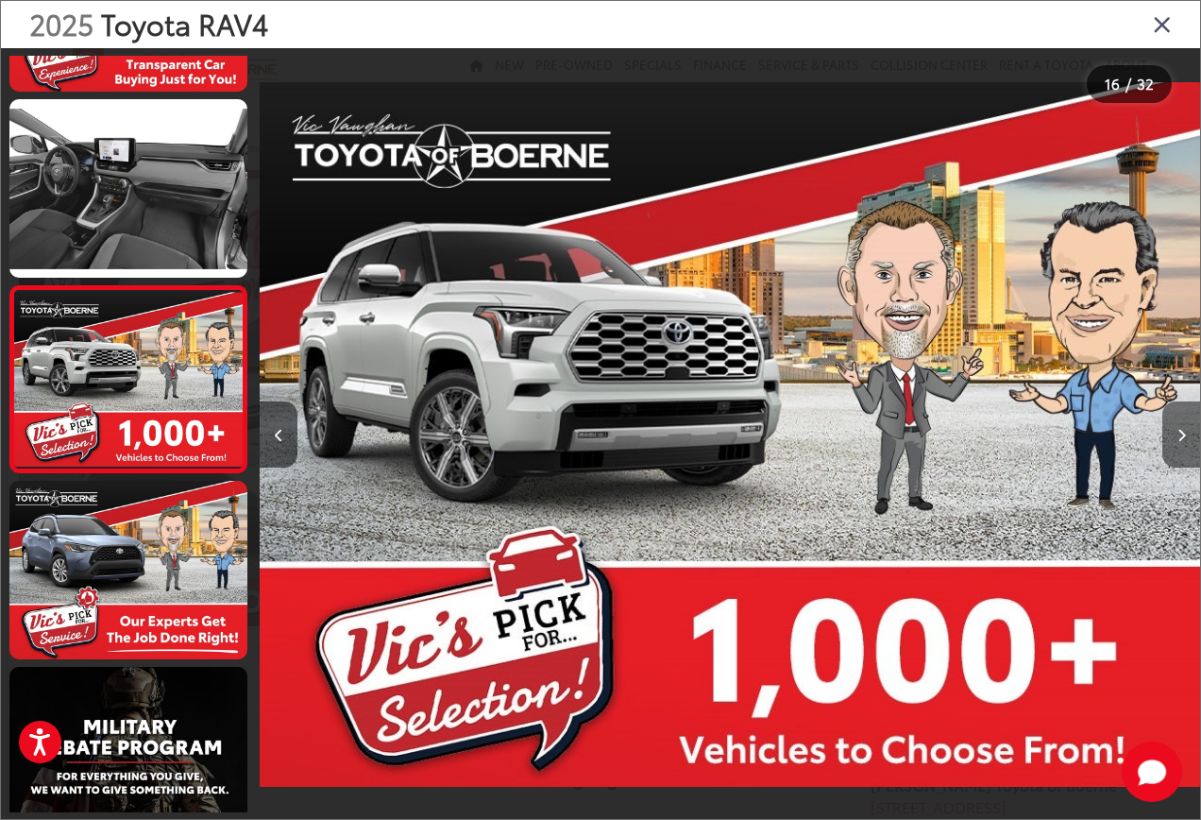
click at [1184, 438] on icon "Next image" at bounding box center [1181, 435] width 8 height 13
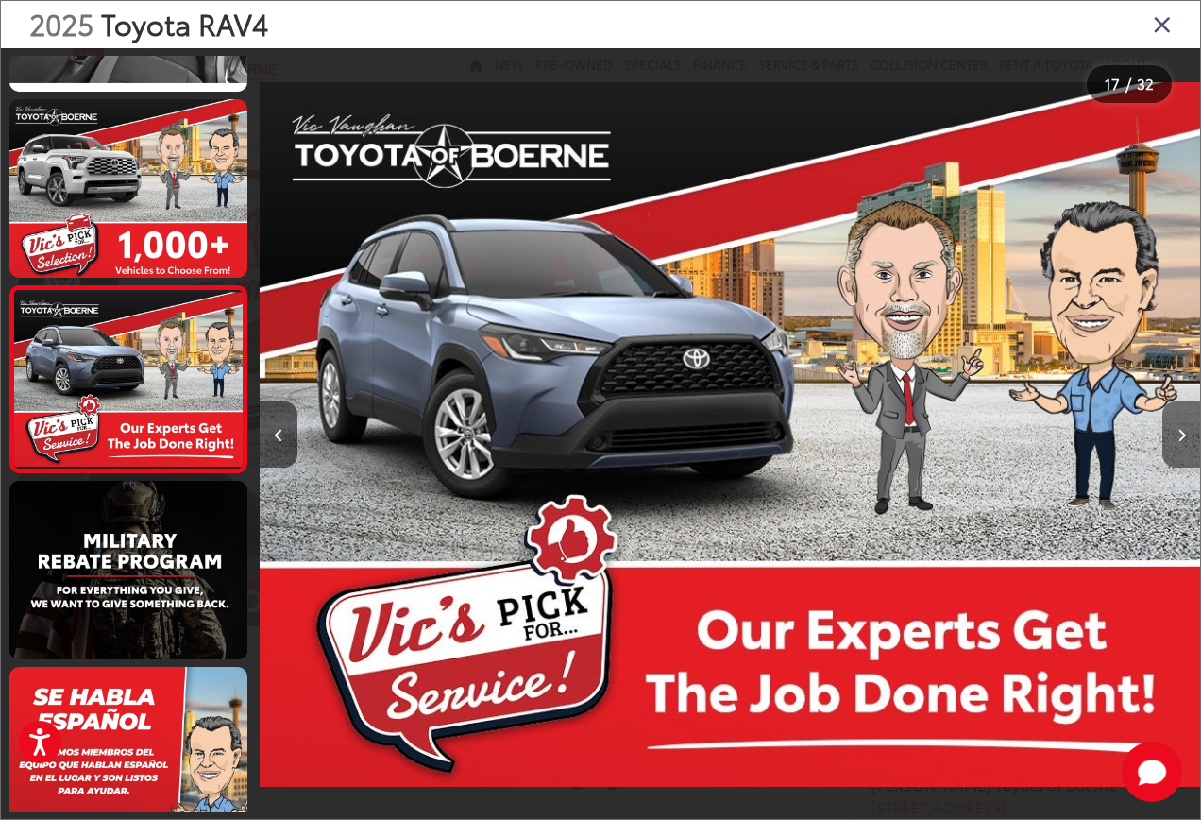
click at [1184, 438] on icon "Next image" at bounding box center [1181, 435] width 8 height 13
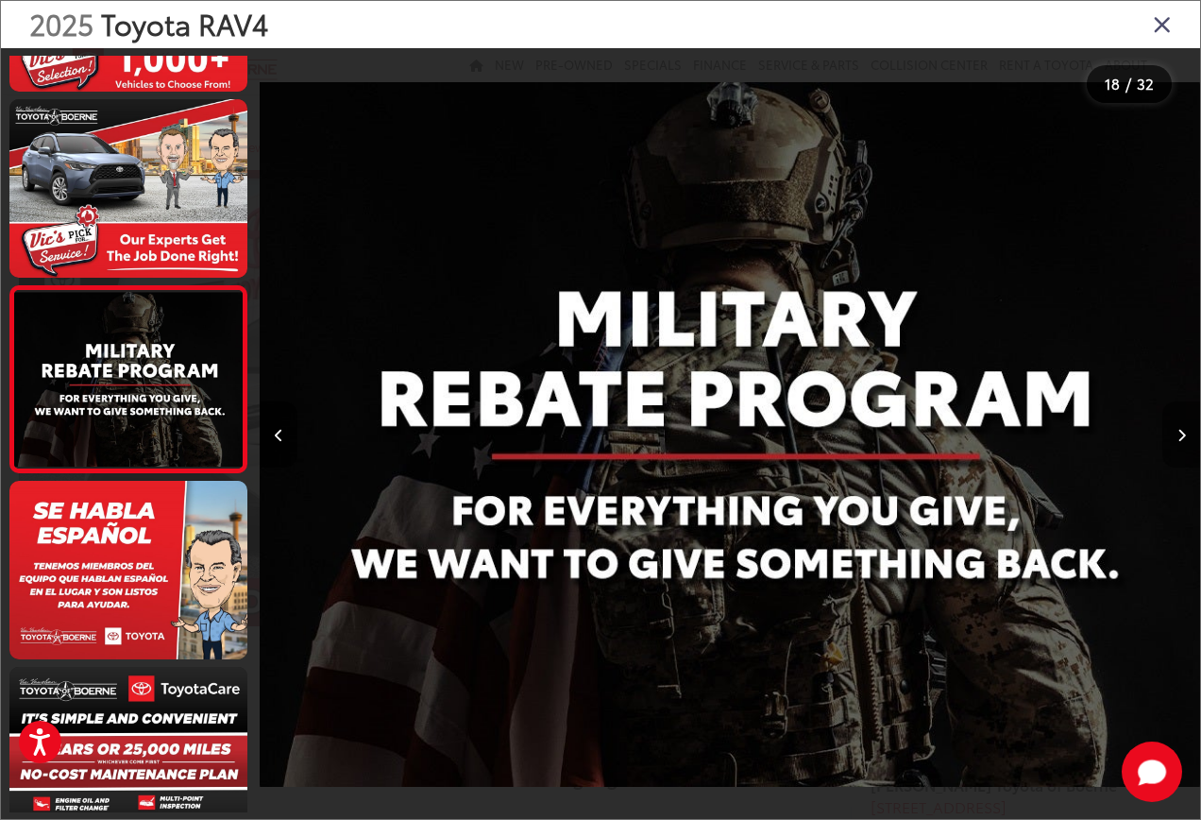
click at [1184, 438] on icon "Next image" at bounding box center [1181, 435] width 8 height 13
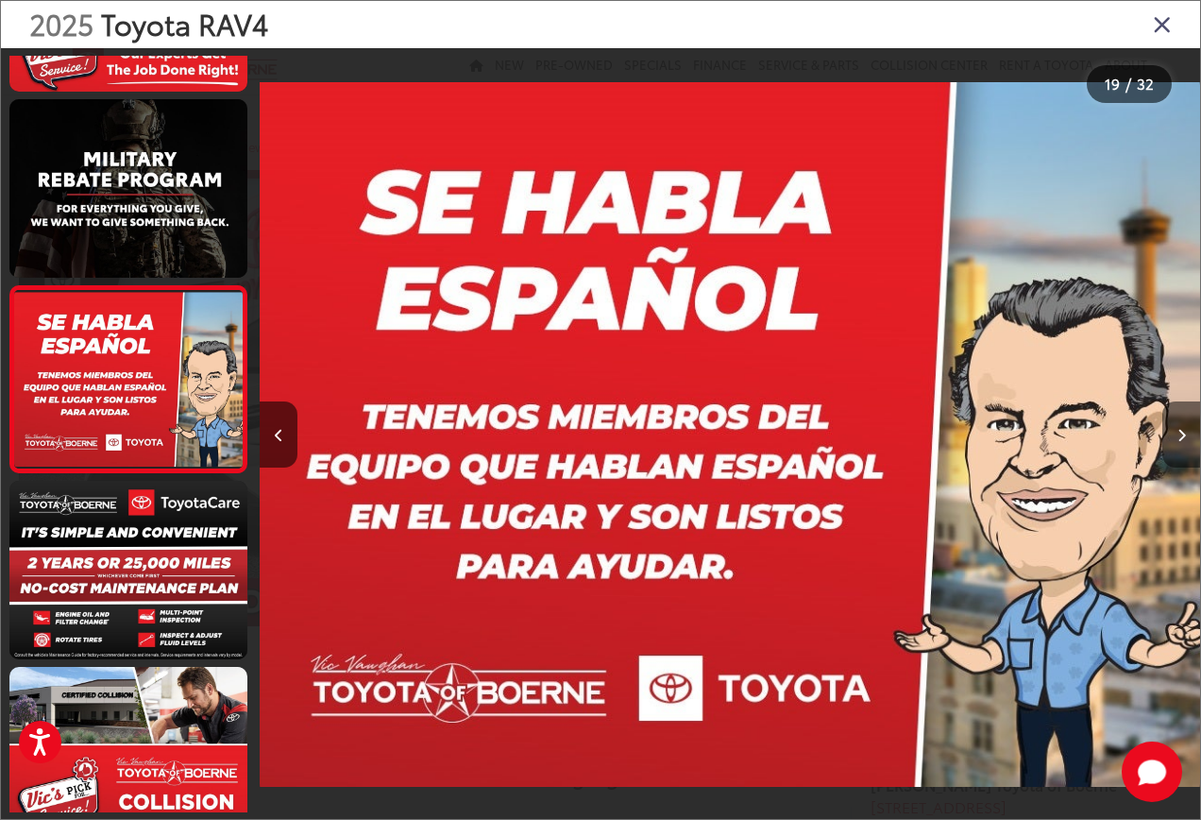
click at [1184, 438] on icon "Next image" at bounding box center [1181, 435] width 8 height 13
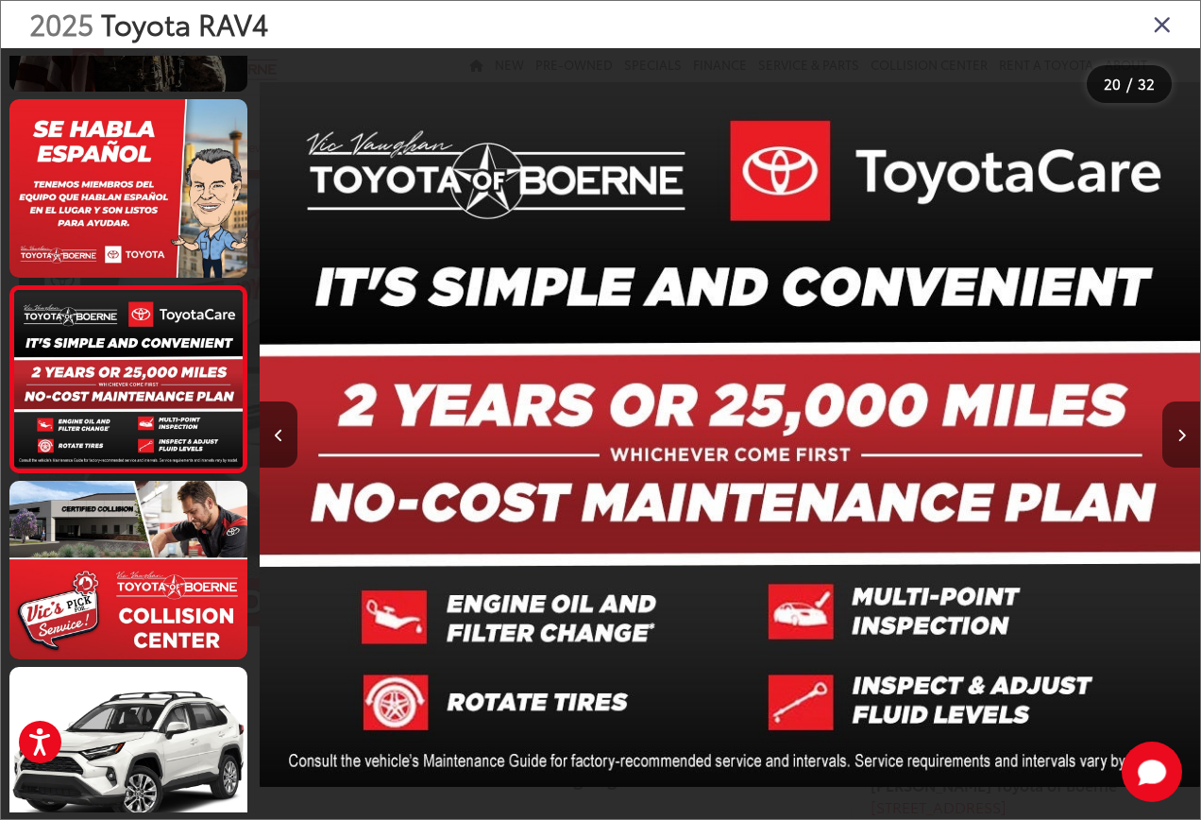
click at [1184, 438] on icon "Next image" at bounding box center [1181, 435] width 8 height 13
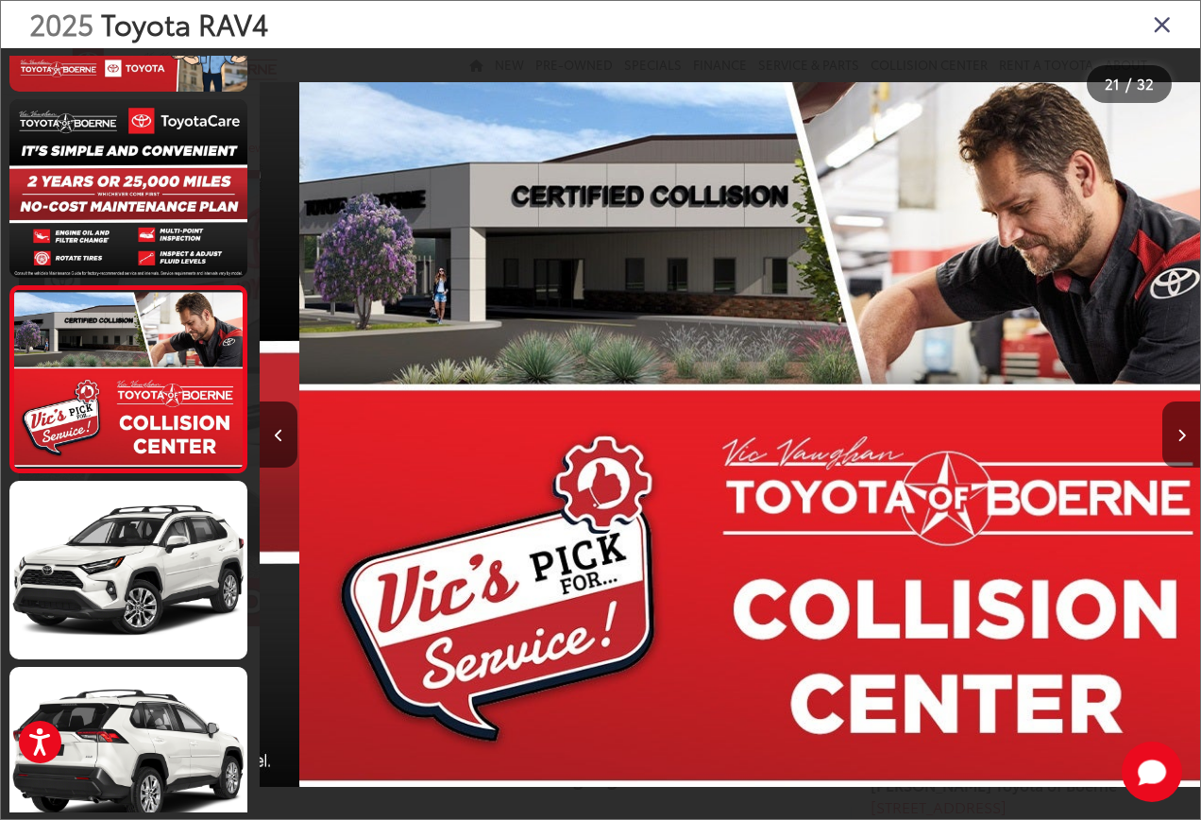
click at [1184, 438] on icon "Next image" at bounding box center [1181, 435] width 8 height 13
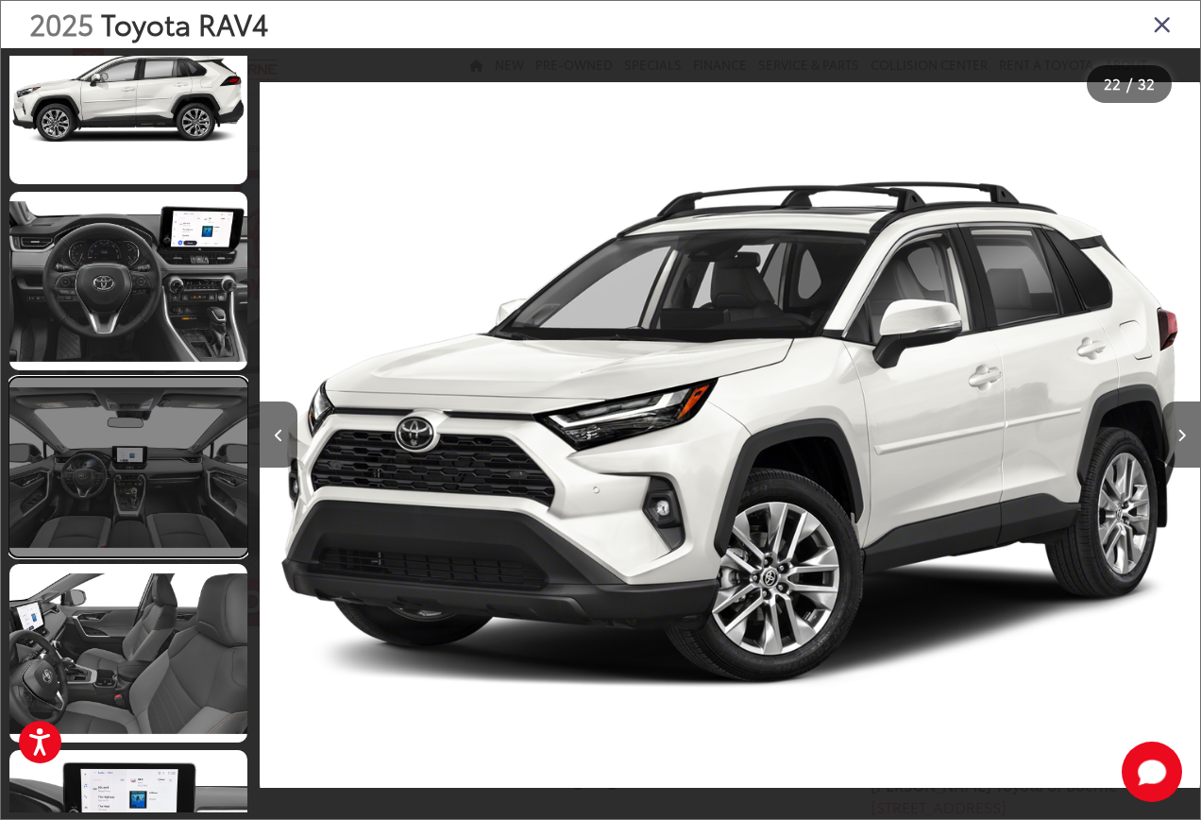
click at [184, 439] on link at bounding box center [128, 467] width 238 height 178
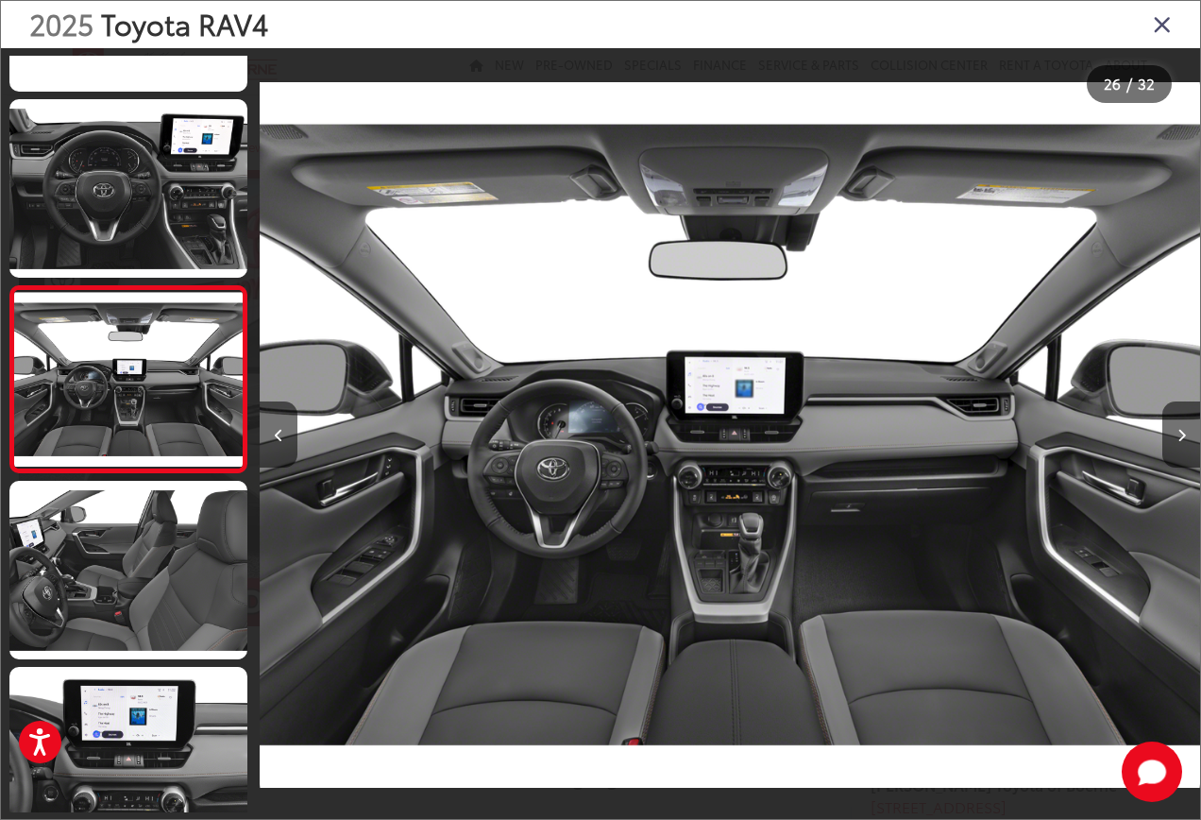
click at [1163, 25] on icon "Close gallery" at bounding box center [1162, 23] width 19 height 25
